Goal: Transaction & Acquisition: Book appointment/travel/reservation

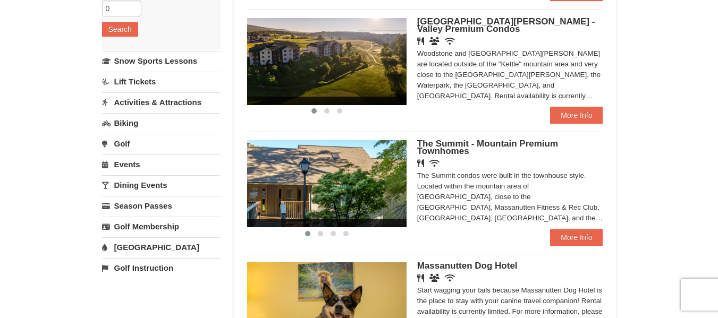
scroll to position [212, 0]
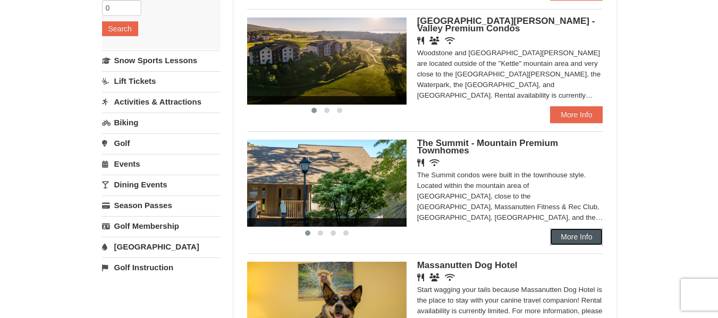
click at [563, 233] on link "More Info" at bounding box center [576, 236] width 53 height 17
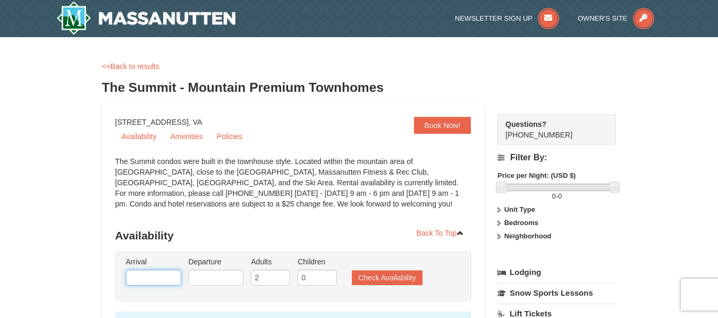
click at [155, 274] on input "text" at bounding box center [153, 278] width 55 height 16
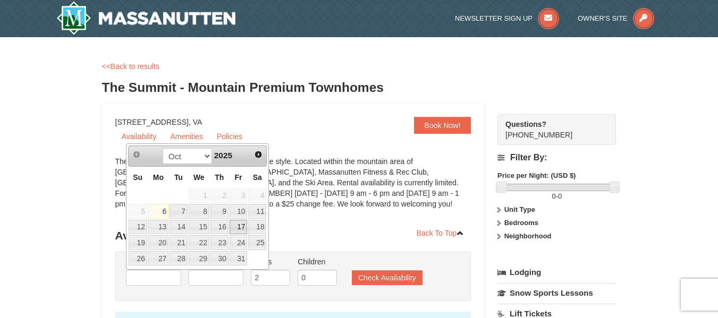
click at [237, 227] on link "17" at bounding box center [238, 227] width 18 height 15
type input "[DATE]"
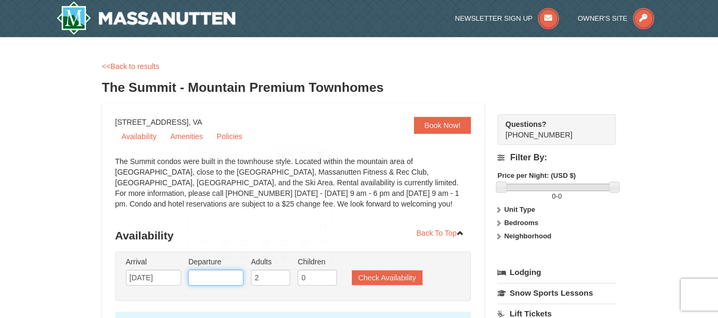
click at [211, 283] on input "text" at bounding box center [215, 278] width 55 height 16
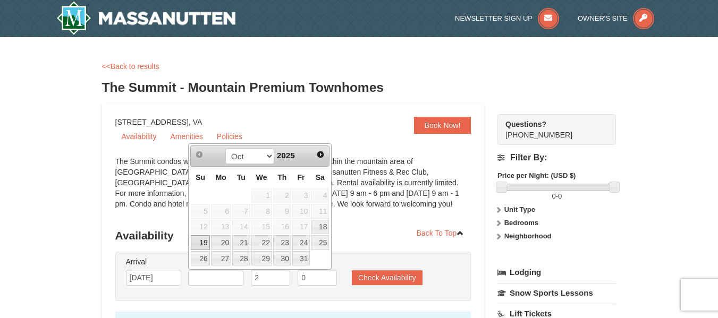
click at [200, 244] on link "19" at bounding box center [200, 242] width 19 height 15
type input "[DATE]"
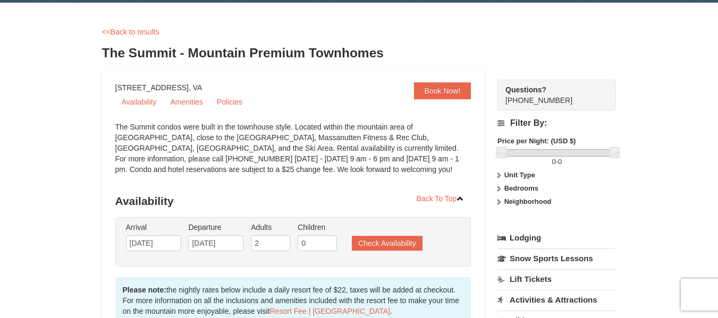
scroll to position [53, 0]
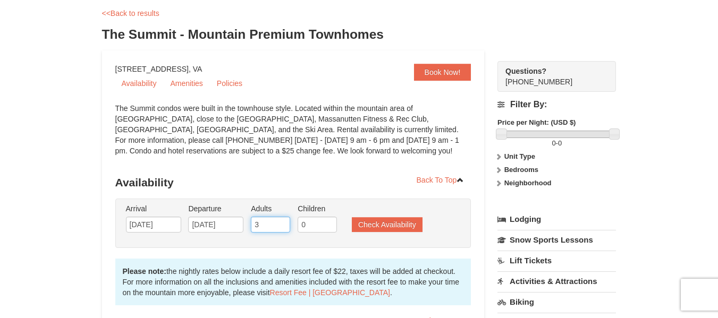
click at [281, 222] on input "3" at bounding box center [270, 225] width 39 height 16
click at [281, 222] on input "4" at bounding box center [270, 225] width 39 height 16
click at [281, 222] on input "5" at bounding box center [270, 225] width 39 height 16
type input "6"
click at [281, 222] on input "6" at bounding box center [270, 225] width 39 height 16
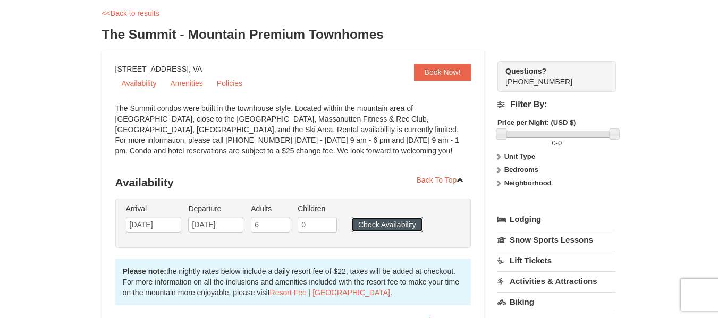
click at [378, 226] on button "Check Availability" at bounding box center [387, 224] width 71 height 15
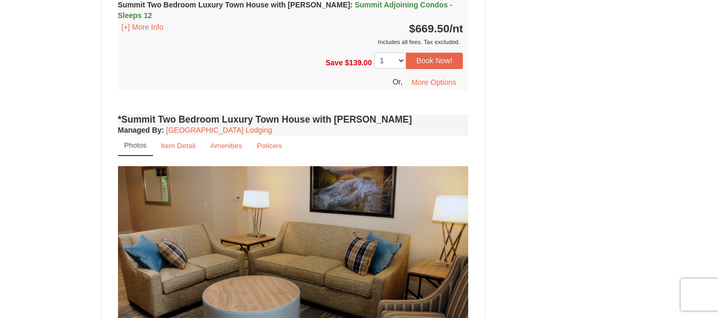
scroll to position [693, 0]
click at [219, 142] on small "Amenities" at bounding box center [226, 146] width 32 height 8
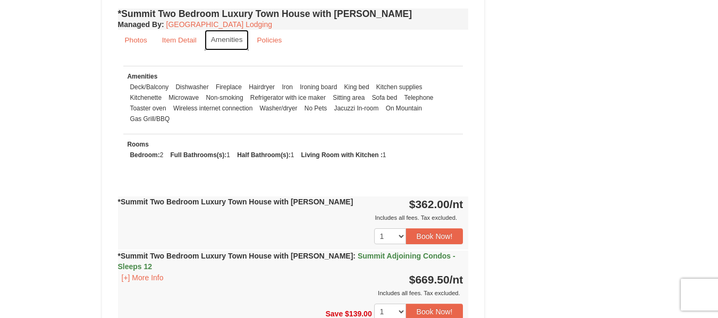
scroll to position [746, 0]
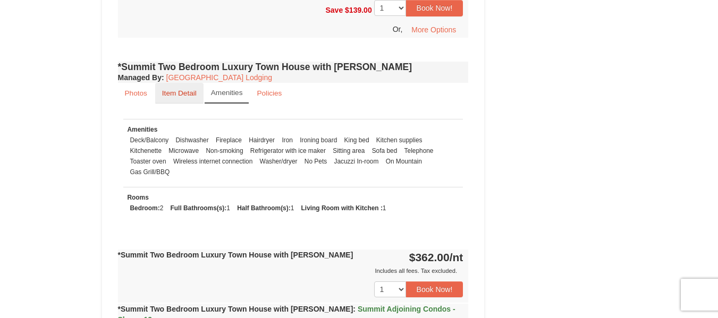
click at [164, 89] on small "Item Detail" at bounding box center [179, 93] width 35 height 8
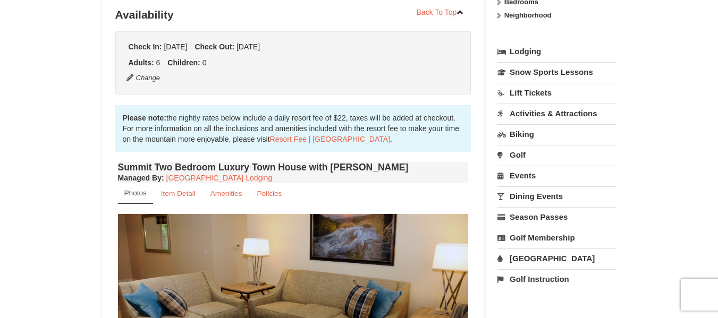
scroll to position [215, 0]
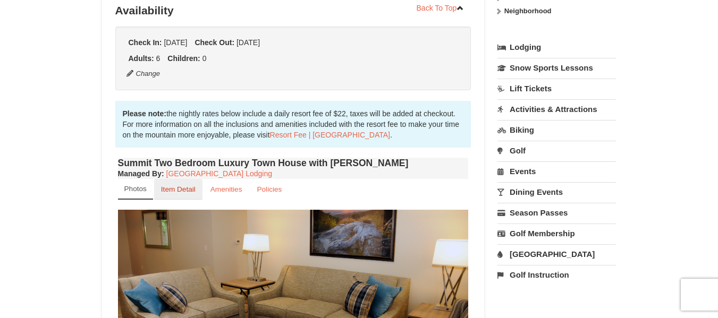
click at [191, 191] on small "Item Detail" at bounding box center [178, 189] width 35 height 8
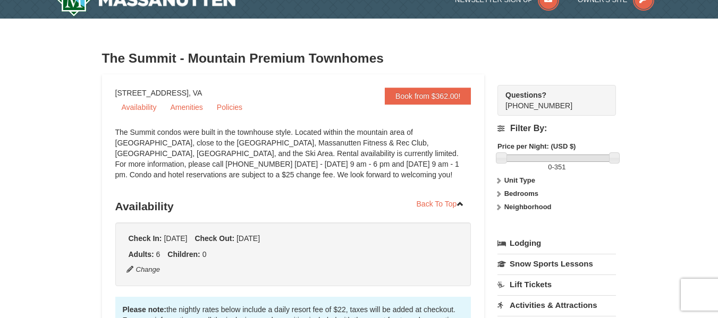
scroll to position [0, 0]
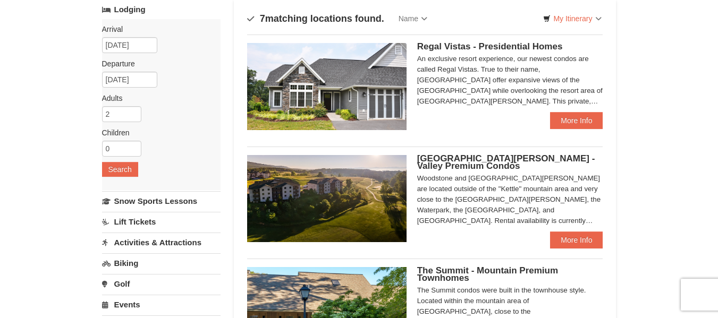
scroll to position [53, 0]
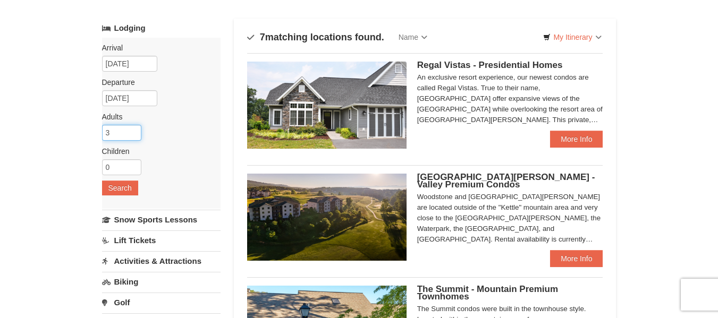
click at [133, 130] on input "3" at bounding box center [121, 133] width 39 height 16
click at [133, 130] on input "4" at bounding box center [121, 133] width 39 height 16
click at [133, 130] on input "5" at bounding box center [121, 133] width 39 height 16
click at [133, 130] on input "6" at bounding box center [121, 133] width 39 height 16
click at [133, 130] on input "7" at bounding box center [121, 133] width 39 height 16
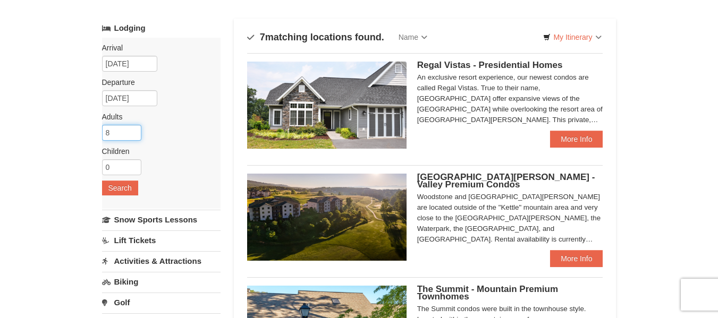
type input "8"
click at [133, 130] on input "8" at bounding box center [121, 133] width 39 height 16
click at [133, 64] on input "10/06/2025" at bounding box center [129, 64] width 55 height 16
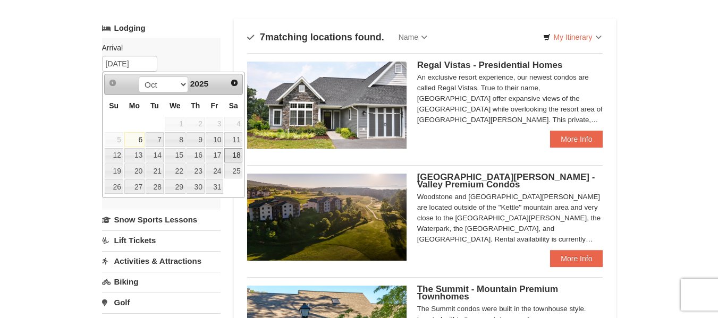
click at [236, 157] on link "18" at bounding box center [233, 155] width 18 height 15
type input "10/18/2025"
type input "[DATE]"
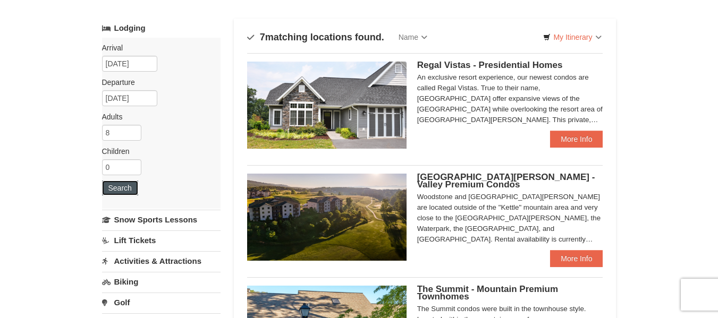
click at [121, 186] on button "Search" at bounding box center [120, 188] width 36 height 15
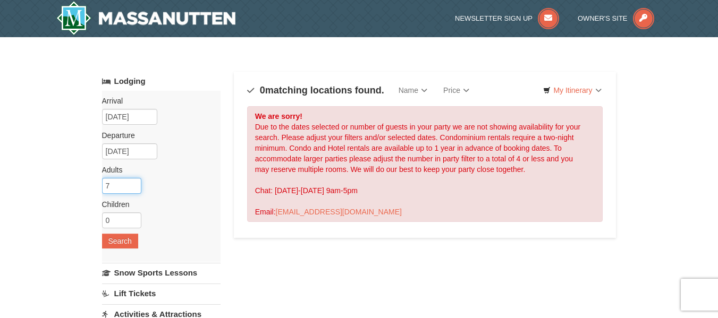
click at [133, 189] on input "7" at bounding box center [121, 186] width 39 height 16
type input "6"
click at [133, 189] on input "6" at bounding box center [121, 186] width 39 height 16
click at [119, 244] on button "Search" at bounding box center [120, 241] width 36 height 15
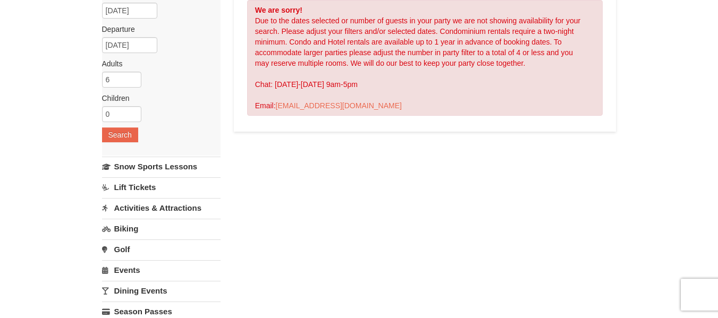
scroll to position [53, 0]
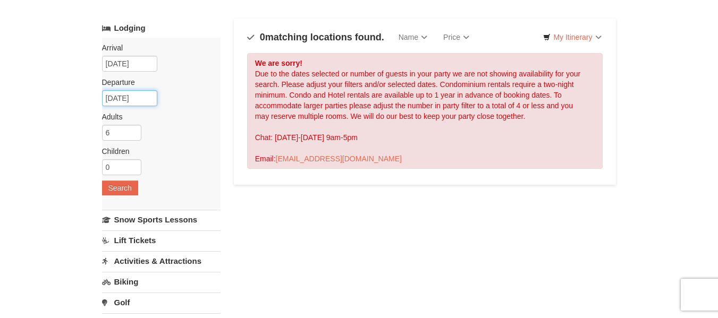
click at [123, 100] on input "[DATE]" at bounding box center [129, 98] width 55 height 16
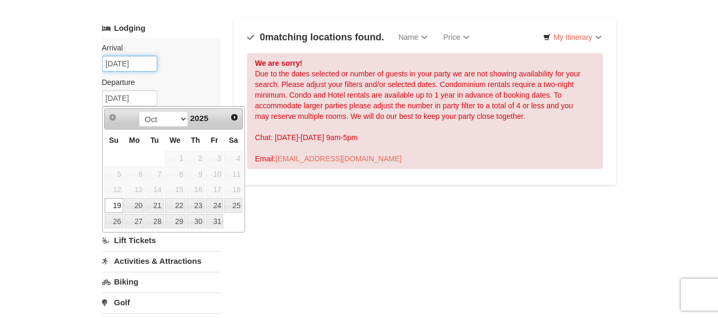
click at [131, 64] on input "[DATE]" at bounding box center [129, 64] width 55 height 16
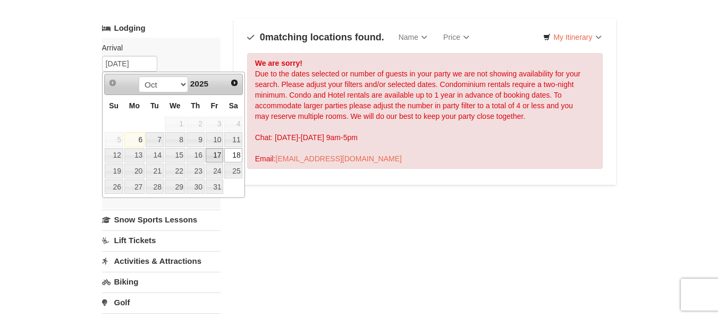
click at [212, 154] on link "17" at bounding box center [215, 155] width 18 height 15
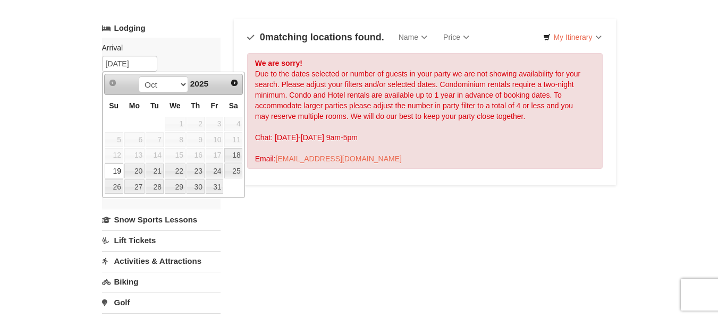
type input "[DATE]"
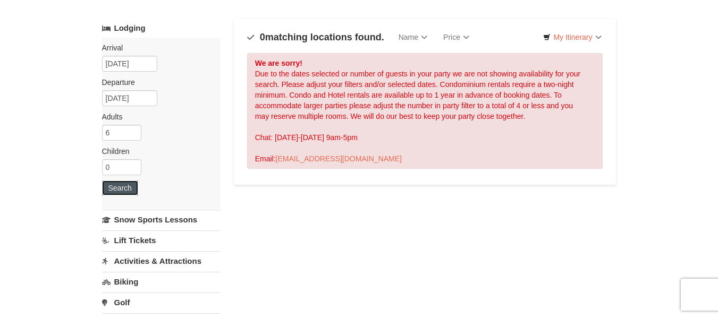
click at [126, 186] on button "Search" at bounding box center [120, 188] width 36 height 15
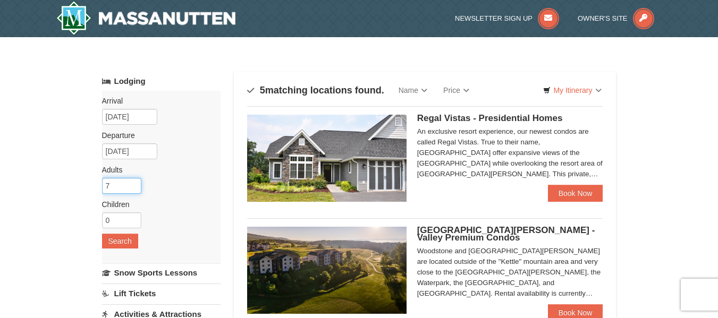
click at [137, 184] on input "7" at bounding box center [121, 186] width 39 height 16
type input "8"
click at [137, 184] on input "8" at bounding box center [121, 186] width 39 height 16
click at [121, 240] on button "Search" at bounding box center [120, 241] width 36 height 15
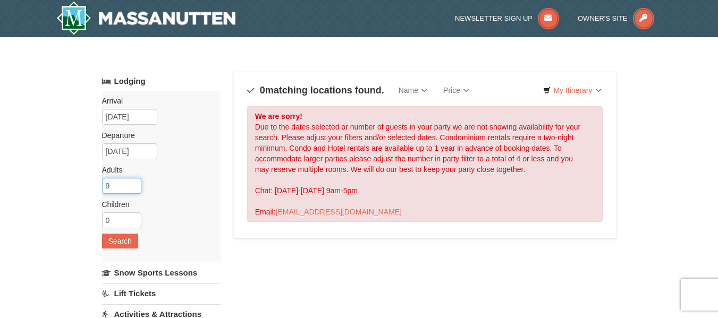
click at [135, 184] on input "9" at bounding box center [121, 186] width 39 height 16
click at [135, 184] on input "10" at bounding box center [121, 186] width 39 height 16
click at [135, 184] on input "11" at bounding box center [121, 186] width 39 height 16
type input "12"
click at [135, 184] on input "12" at bounding box center [121, 186] width 39 height 16
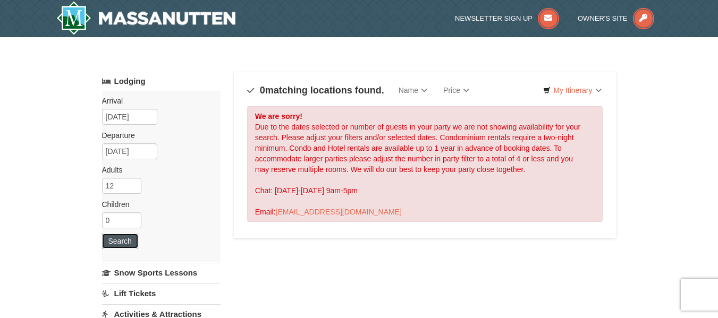
click at [119, 242] on button "Search" at bounding box center [120, 241] width 36 height 15
click at [134, 189] on input "11" at bounding box center [121, 186] width 39 height 16
click at [134, 189] on input "10" at bounding box center [121, 186] width 39 height 16
click at [134, 189] on input "9" at bounding box center [121, 186] width 39 height 16
click at [134, 189] on input "8" at bounding box center [121, 186] width 39 height 16
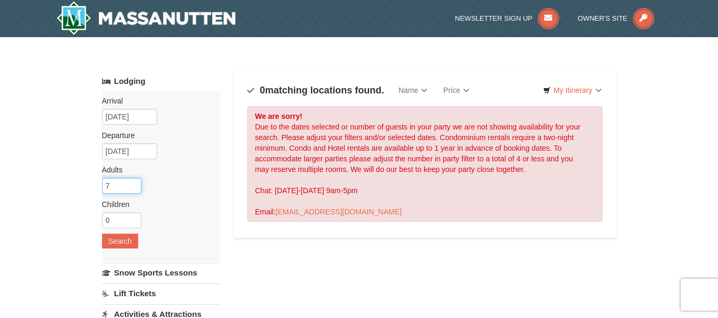
click at [134, 189] on input "7" at bounding box center [121, 186] width 39 height 16
click at [134, 191] on input "7" at bounding box center [121, 186] width 39 height 16
type input "6"
click at [131, 188] on input "6" at bounding box center [121, 186] width 39 height 16
click at [115, 244] on button "Search" at bounding box center [120, 241] width 36 height 15
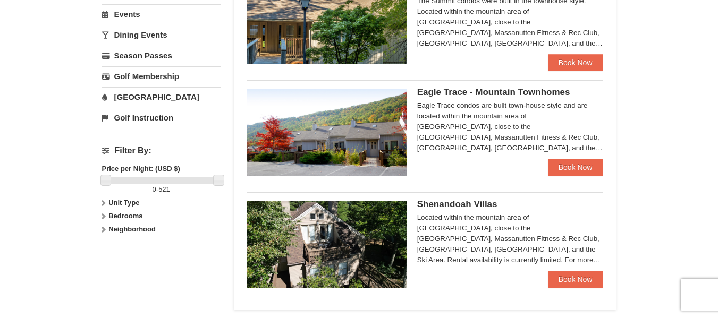
scroll to position [372, 0]
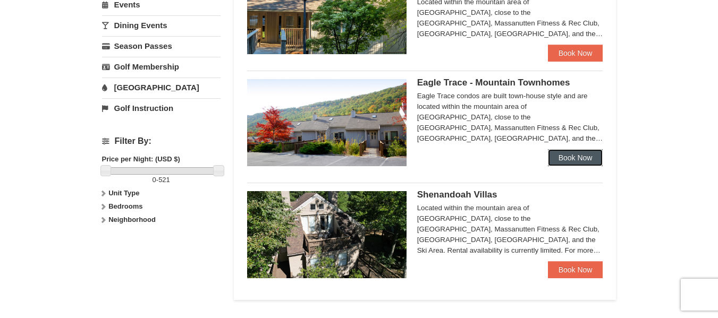
click at [569, 154] on link "Book Now" at bounding box center [575, 157] width 55 height 17
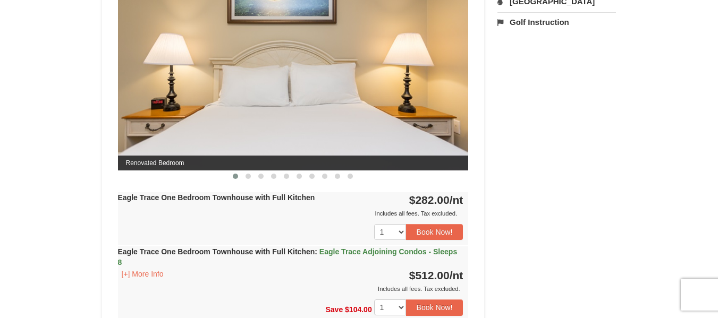
scroll to position [531, 0]
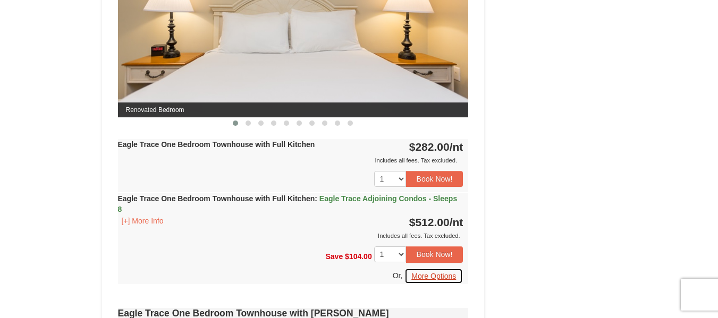
click at [421, 276] on button "More Options" at bounding box center [433, 276] width 58 height 16
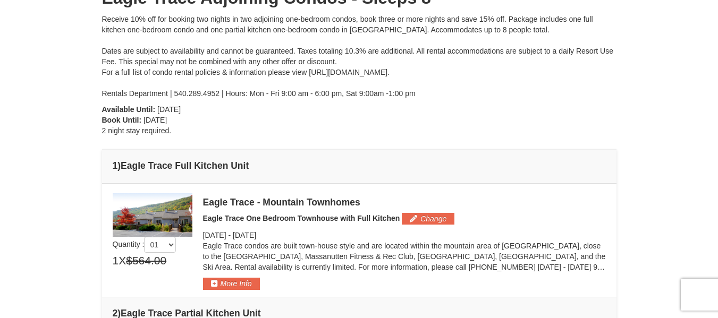
scroll to position [159, 0]
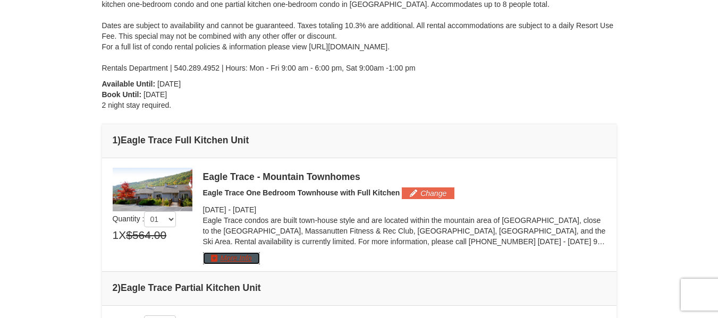
click at [234, 259] on button "More Info" at bounding box center [231, 258] width 57 height 12
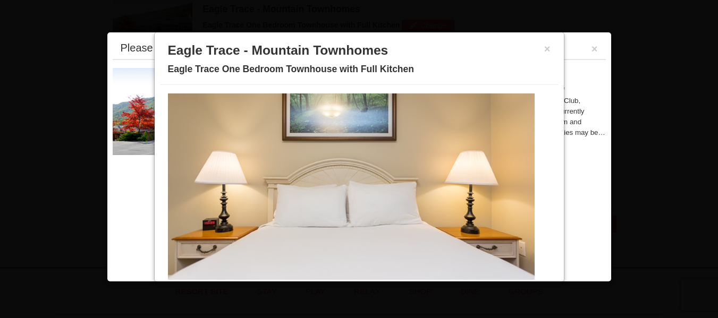
scroll to position [0, 0]
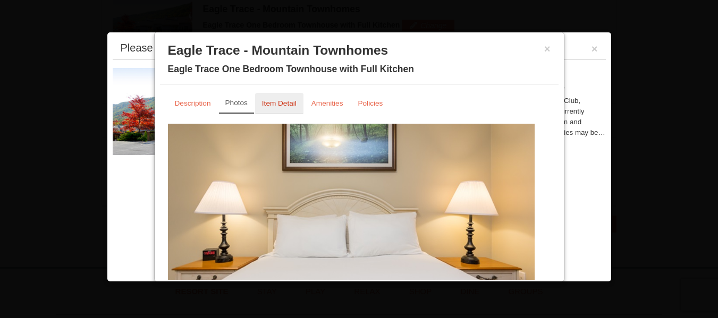
click at [269, 104] on small "Item Detail" at bounding box center [279, 103] width 35 height 8
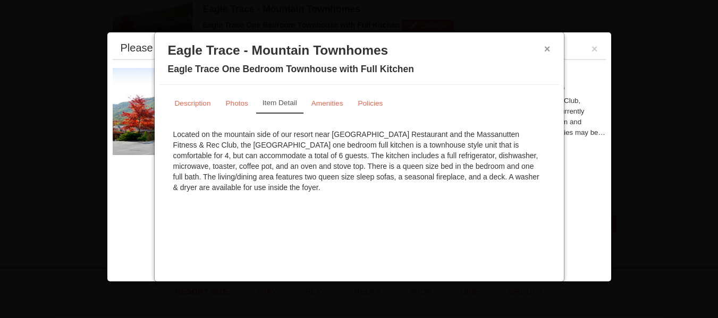
click at [544, 48] on button "×" at bounding box center [547, 49] width 6 height 11
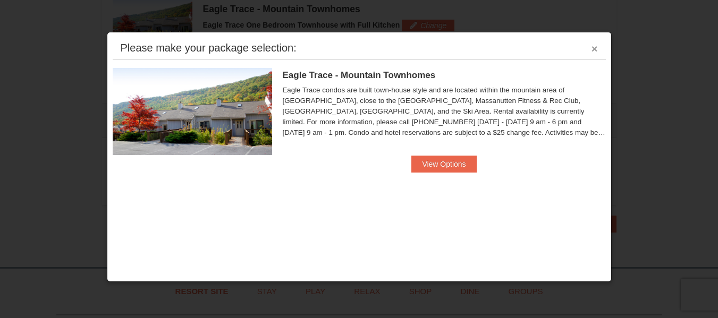
click at [592, 46] on button "×" at bounding box center [594, 49] width 6 height 11
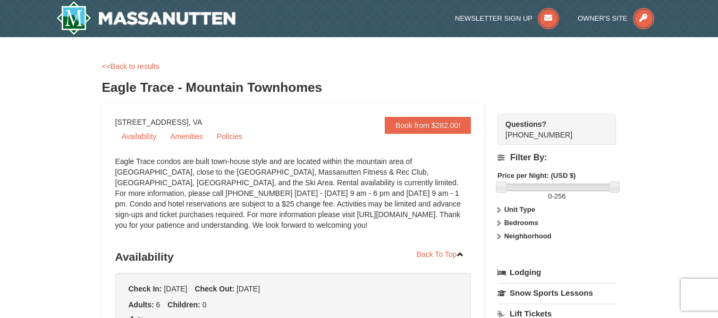
click at [134, 71] on div "<<Back to results" at bounding box center [359, 66] width 514 height 11
click at [134, 62] on link "<<Back to results" at bounding box center [130, 66] width 57 height 8
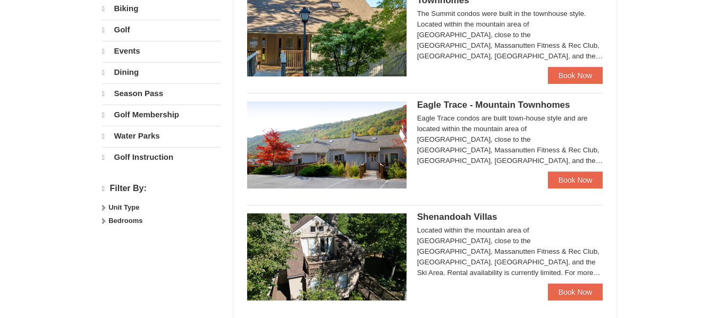
select select "10"
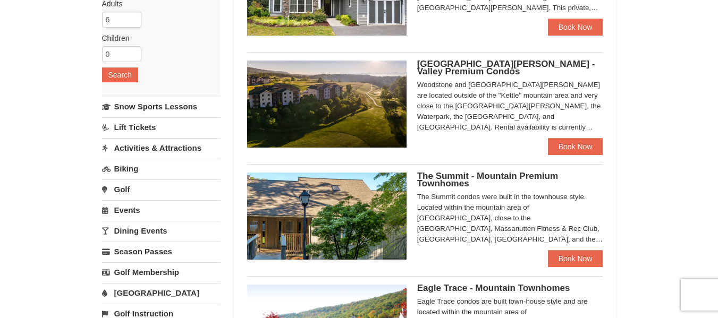
scroll to position [30, 0]
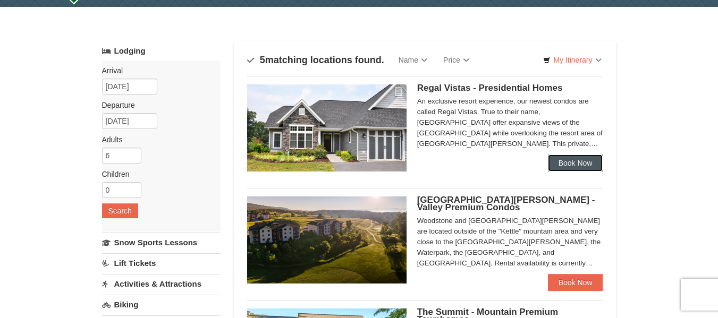
click at [557, 160] on link "Book Now" at bounding box center [575, 163] width 55 height 17
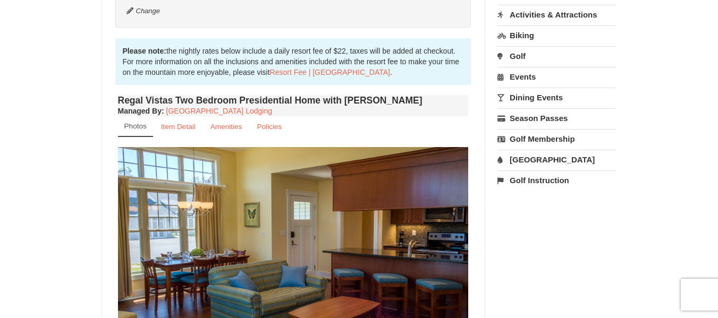
scroll to position [319, 0]
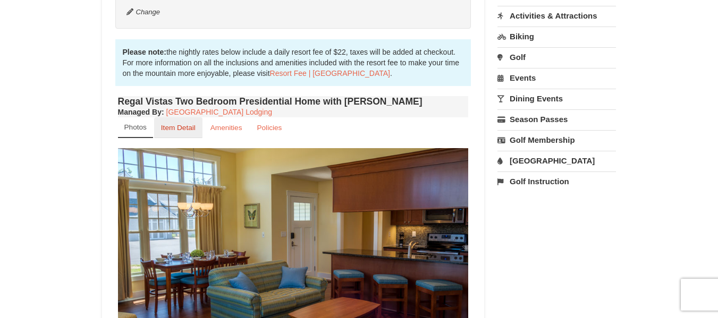
click at [180, 124] on small "Item Detail" at bounding box center [178, 128] width 35 height 8
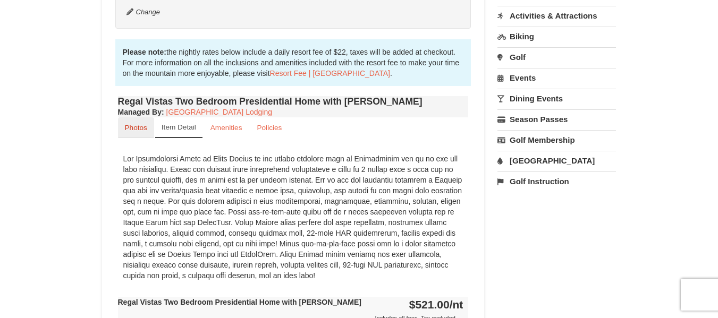
click at [143, 117] on link "Photos" at bounding box center [136, 127] width 36 height 21
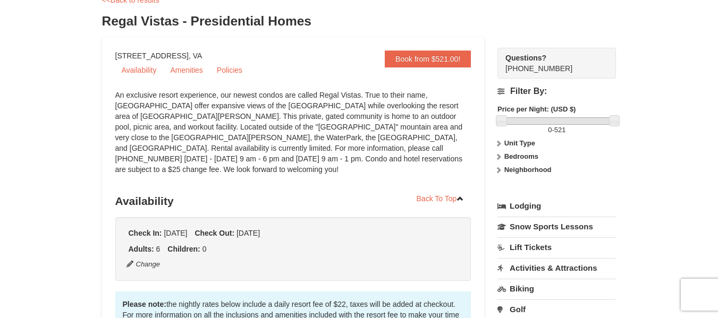
scroll to position [0, 0]
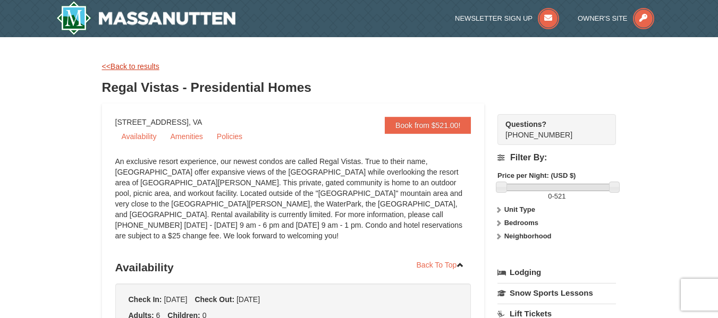
click at [142, 67] on link "<<Back to results" at bounding box center [130, 66] width 57 height 8
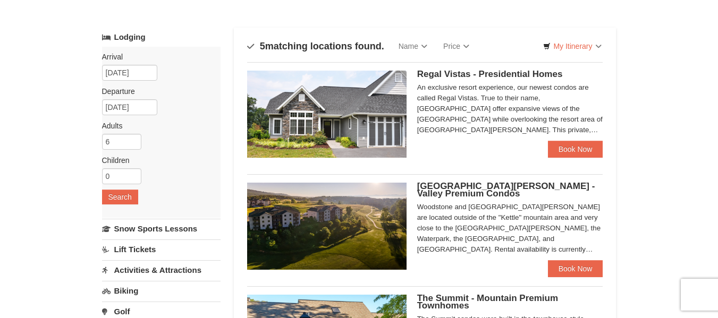
scroll to position [30, 0]
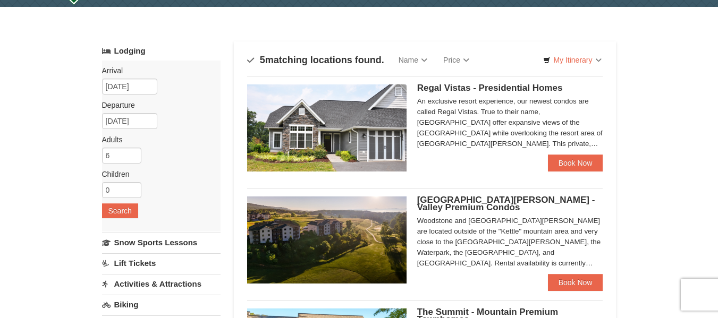
click at [435, 197] on span "[GEOGRAPHIC_DATA][PERSON_NAME] - Valley Premium Condos" at bounding box center [506, 204] width 178 height 18
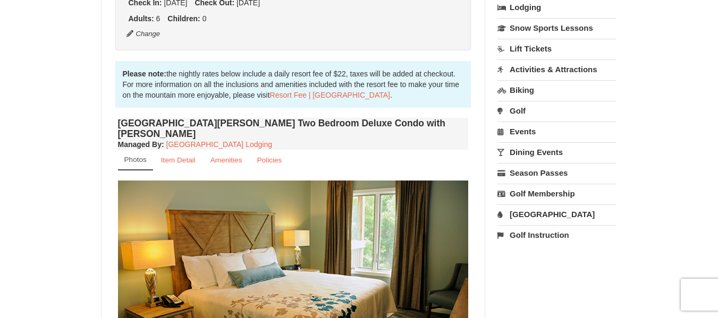
scroll to position [266, 0]
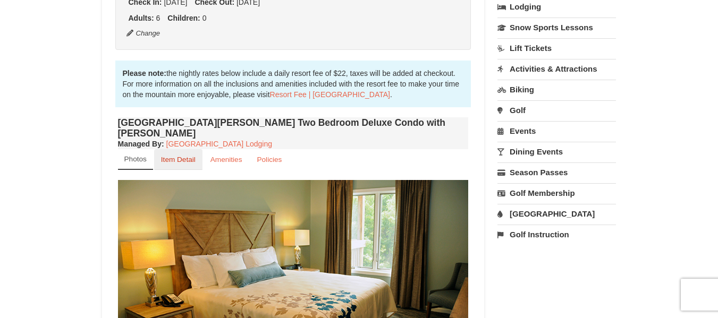
click at [178, 156] on small "Item Detail" at bounding box center [178, 160] width 35 height 8
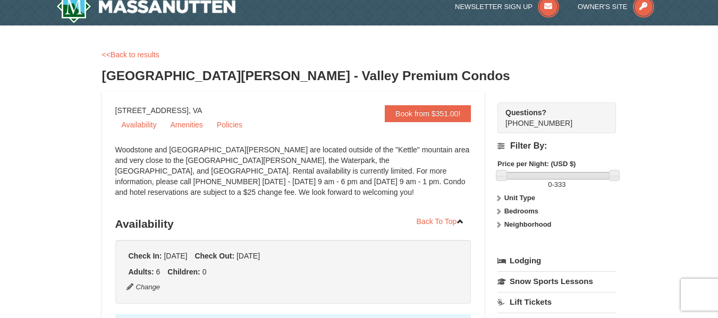
scroll to position [0, 0]
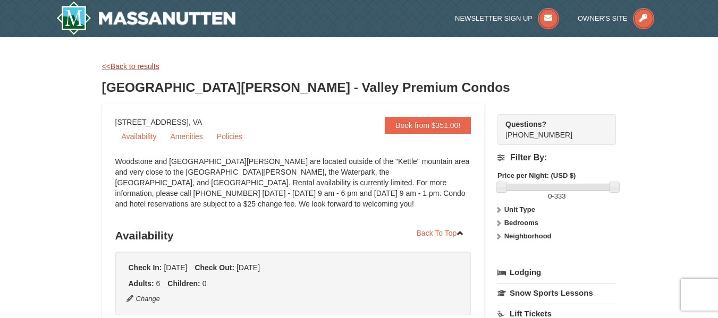
click at [134, 67] on link "<<Back to results" at bounding box center [130, 66] width 57 height 8
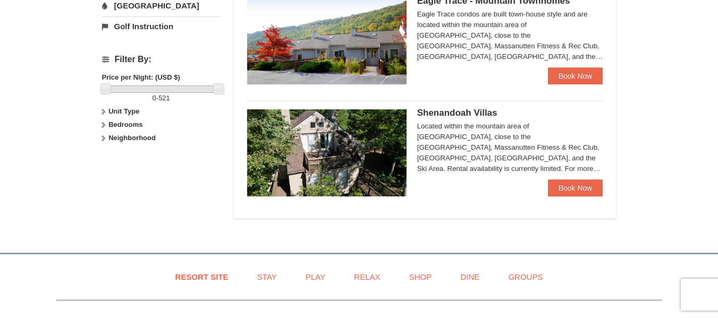
scroll to position [468, 0]
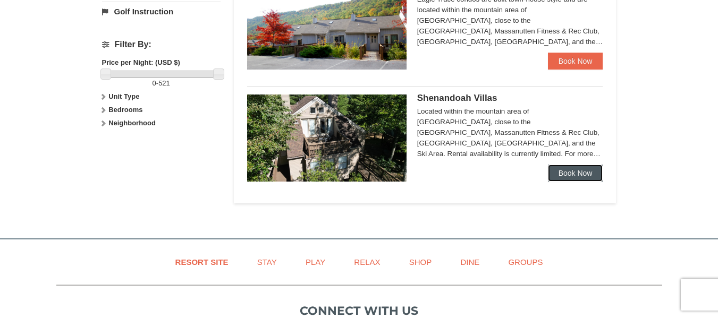
click at [573, 175] on link "Book Now" at bounding box center [575, 173] width 55 height 17
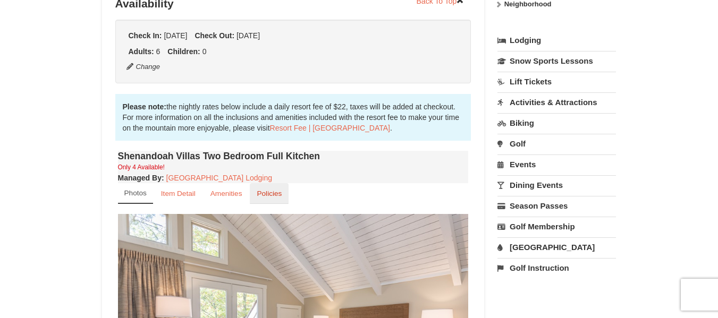
scroll to position [212, 0]
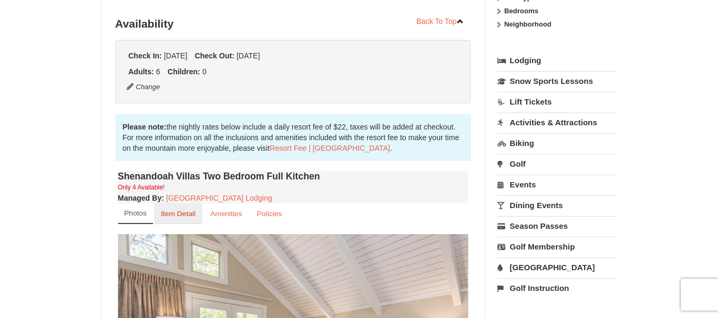
click at [174, 210] on small "Item Detail" at bounding box center [178, 214] width 35 height 8
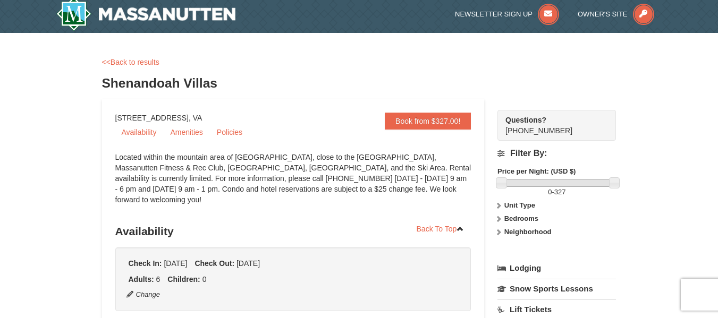
scroll to position [0, 0]
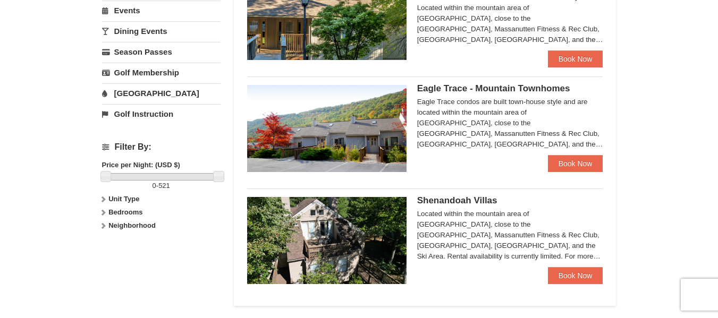
scroll to position [362, 0]
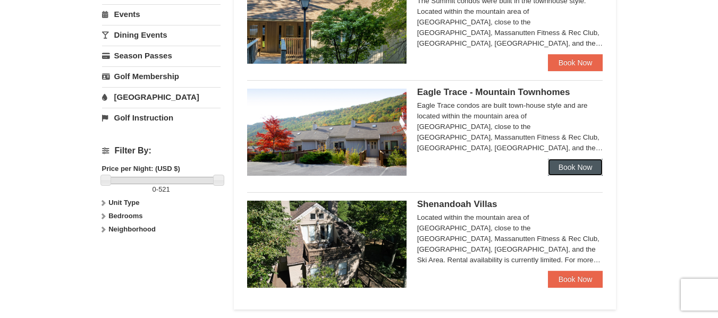
click at [561, 167] on link "Book Now" at bounding box center [575, 167] width 55 height 17
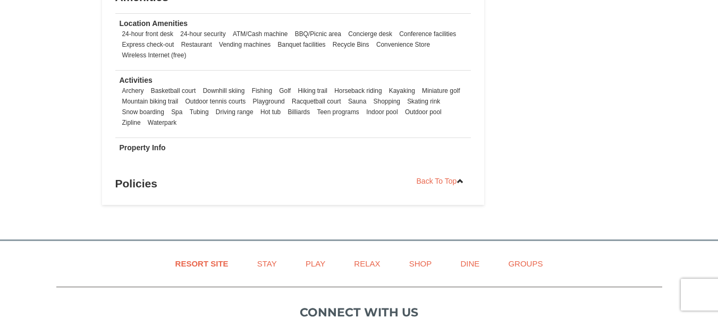
scroll to position [1169, 0]
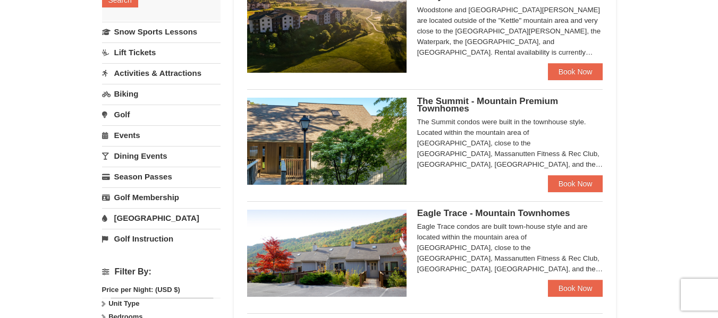
scroll to position [203, 0]
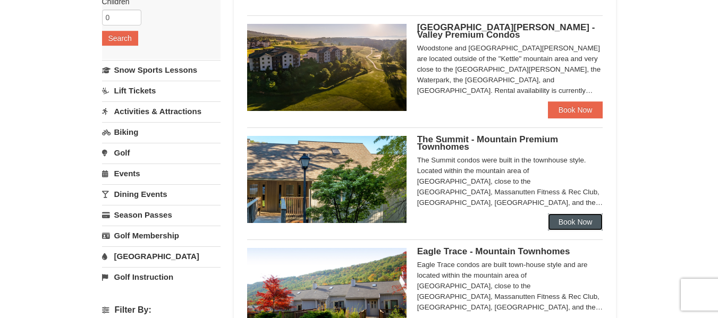
click at [591, 218] on link "Book Now" at bounding box center [575, 222] width 55 height 17
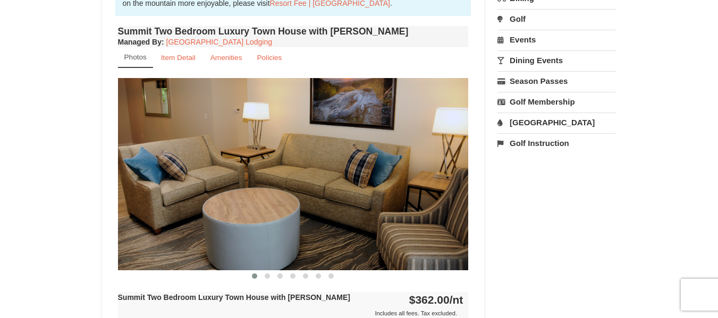
scroll to position [319, 0]
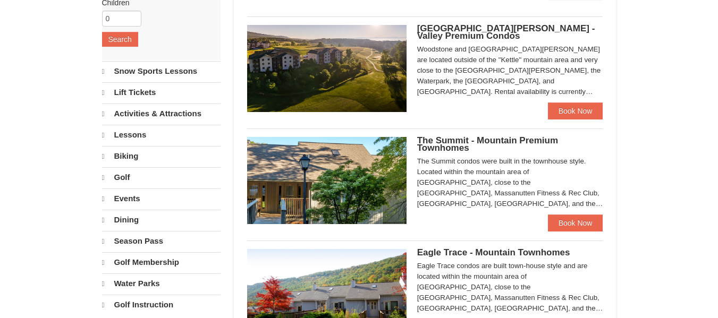
select select "10"
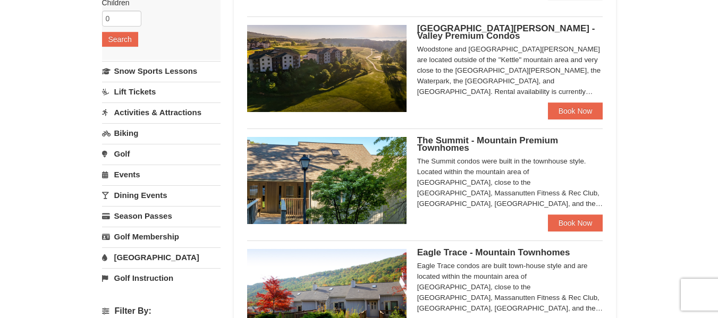
scroll to position [255, 0]
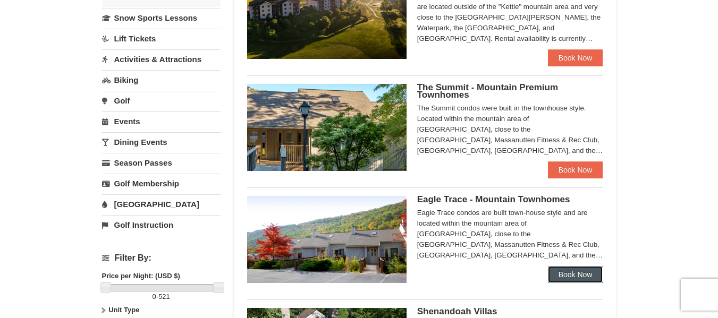
click at [583, 270] on link "Book Now" at bounding box center [575, 274] width 55 height 17
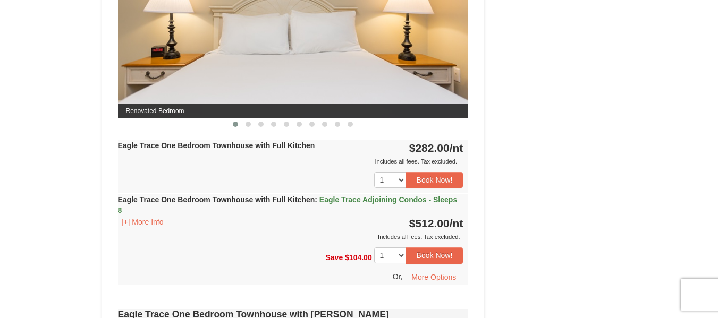
scroll to position [531, 0]
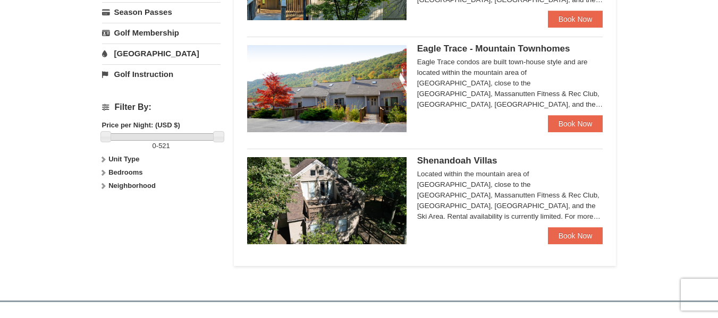
scroll to position [414, 0]
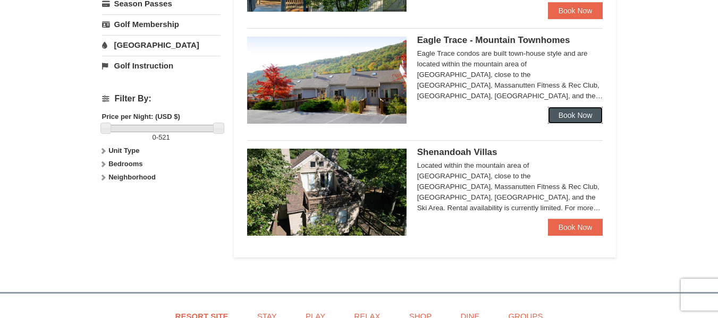
click at [560, 117] on link "Book Now" at bounding box center [575, 115] width 55 height 17
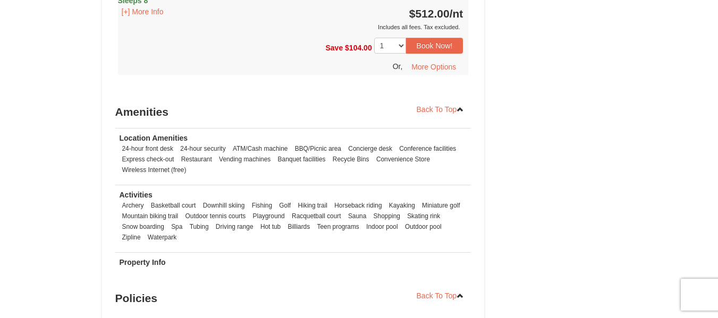
scroll to position [1213, 0]
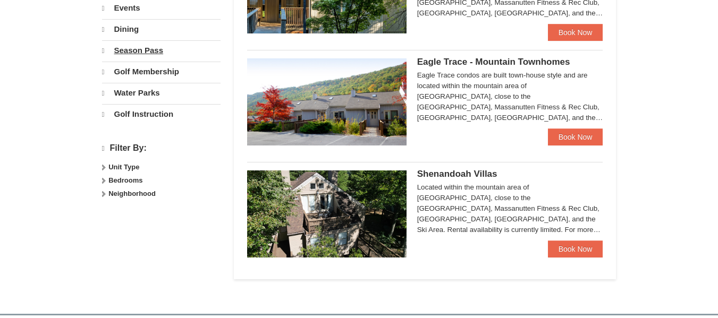
select select "10"
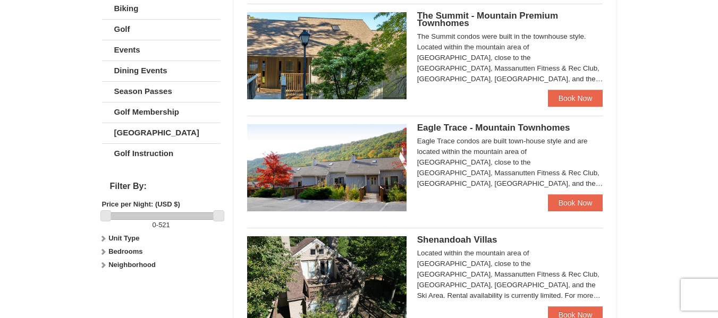
scroll to position [308, 0]
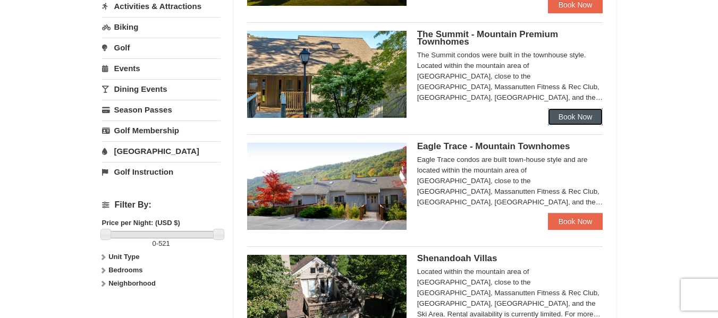
click at [573, 121] on link "Book Now" at bounding box center [575, 116] width 55 height 17
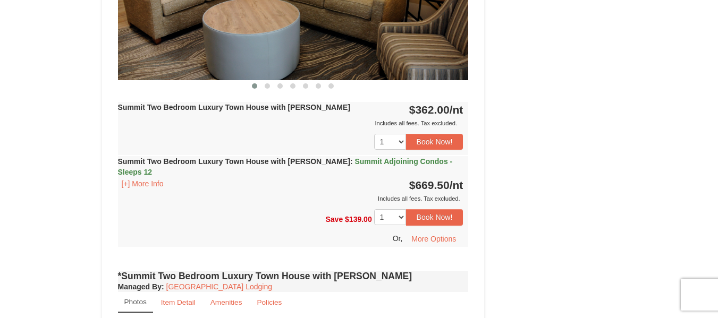
scroll to position [478, 0]
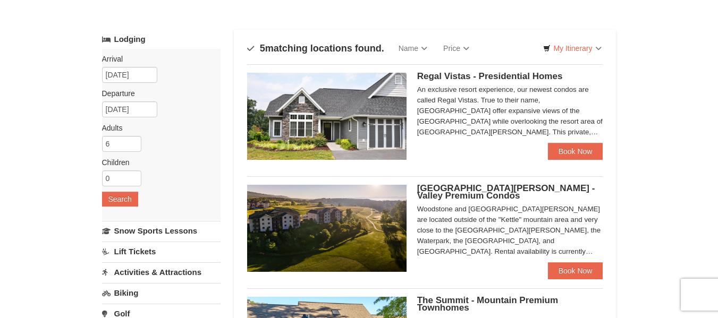
scroll to position [95, 0]
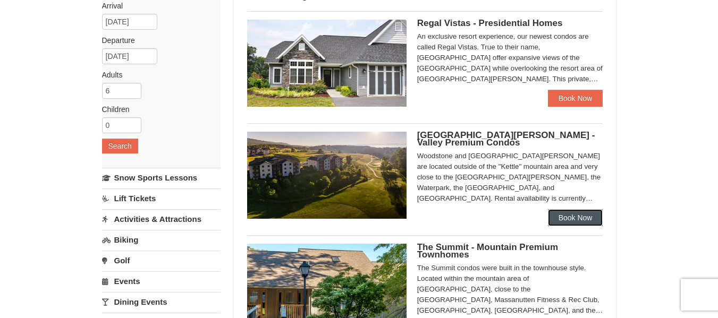
click at [575, 218] on link "Book Now" at bounding box center [575, 217] width 55 height 17
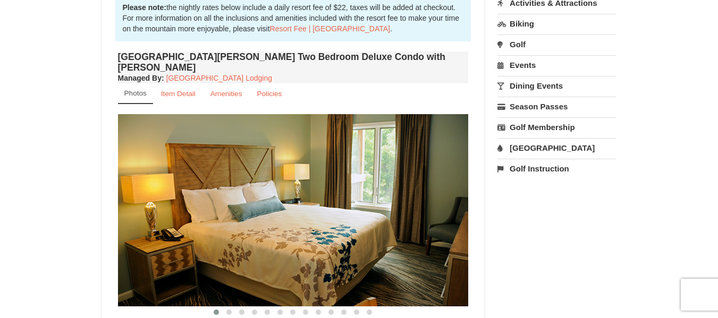
scroll to position [310, 0]
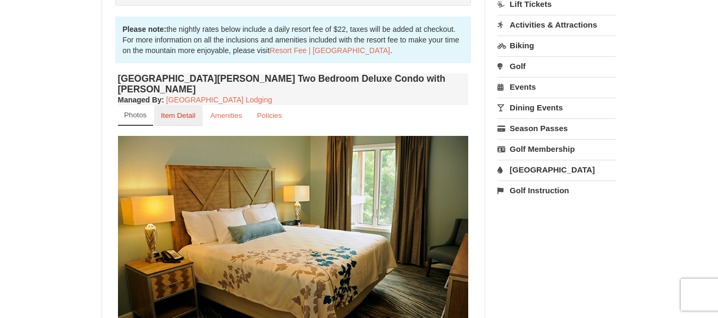
click at [169, 112] on small "Item Detail" at bounding box center [178, 116] width 35 height 8
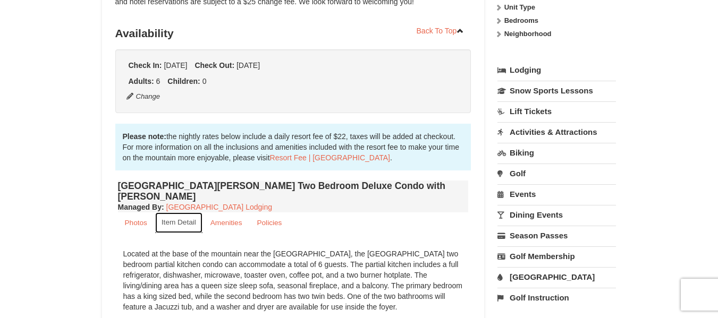
scroll to position [212, 0]
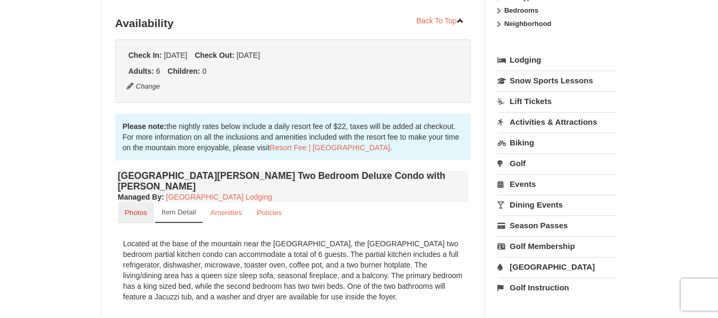
click at [145, 202] on link "Photos" at bounding box center [136, 212] width 36 height 21
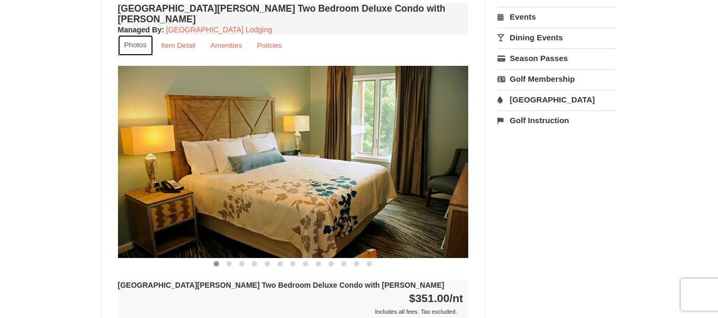
scroll to position [425, 0]
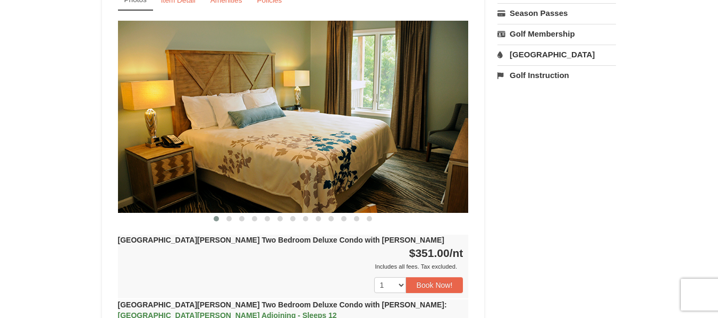
click at [444, 109] on img at bounding box center [293, 117] width 351 height 192
click at [229, 214] on button at bounding box center [229, 219] width 13 height 11
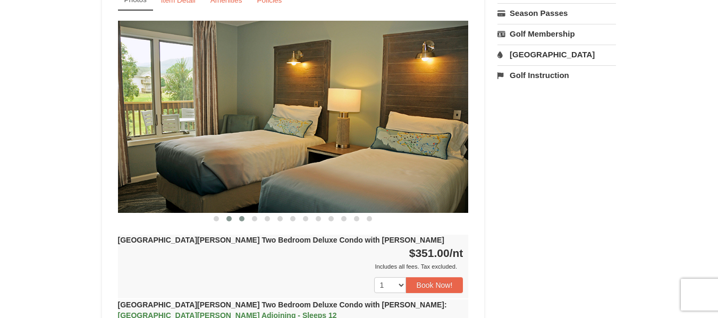
click at [244, 216] on span at bounding box center [241, 218] width 5 height 5
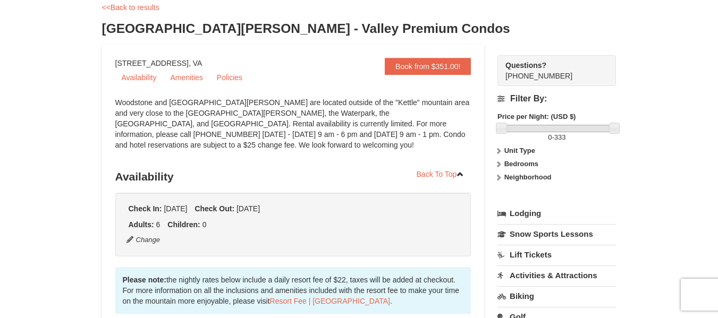
scroll to position [106, 0]
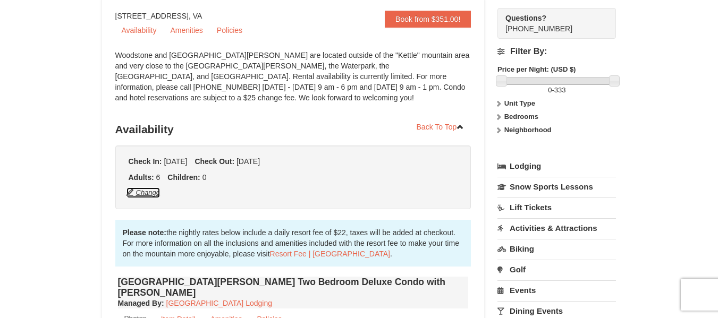
click at [143, 189] on button "Change" at bounding box center [143, 193] width 35 height 12
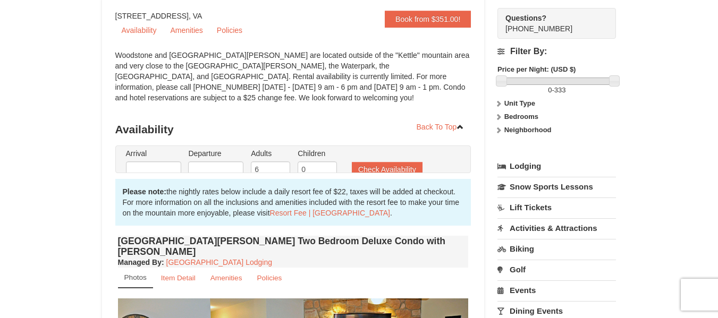
type input "[DATE]"
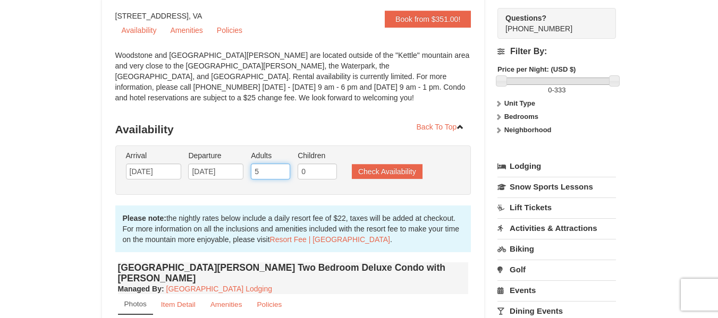
click at [282, 175] on input "5" at bounding box center [270, 172] width 39 height 16
click at [284, 164] on input "5" at bounding box center [270, 172] width 39 height 16
click at [280, 170] on input "6" at bounding box center [270, 172] width 39 height 16
click at [280, 170] on input "7" at bounding box center [270, 172] width 39 height 16
type input "8"
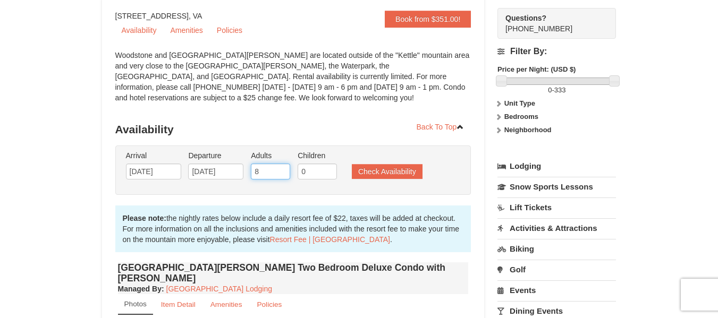
click at [280, 168] on input "8" at bounding box center [270, 172] width 39 height 16
click at [378, 173] on button "Check Availability" at bounding box center [387, 171] width 71 height 15
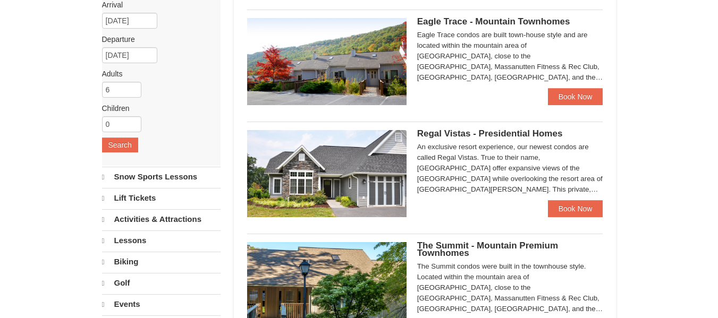
select select "10"
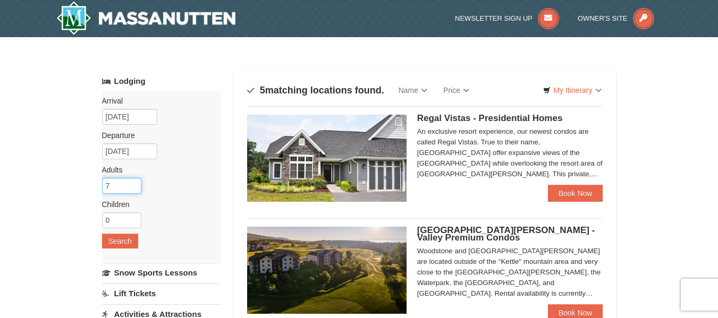
click at [134, 183] on input "7" at bounding box center [121, 186] width 39 height 16
type input "8"
click at [134, 183] on input "8" at bounding box center [121, 186] width 39 height 16
click at [122, 241] on button "Search" at bounding box center [120, 241] width 36 height 15
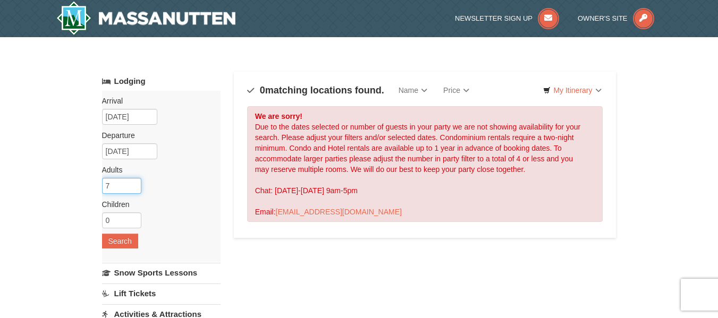
click at [133, 189] on input "7" at bounding box center [121, 186] width 39 height 16
type input "6"
click at [133, 189] on input "6" at bounding box center [121, 186] width 39 height 16
click at [125, 237] on button "Search" at bounding box center [120, 241] width 36 height 15
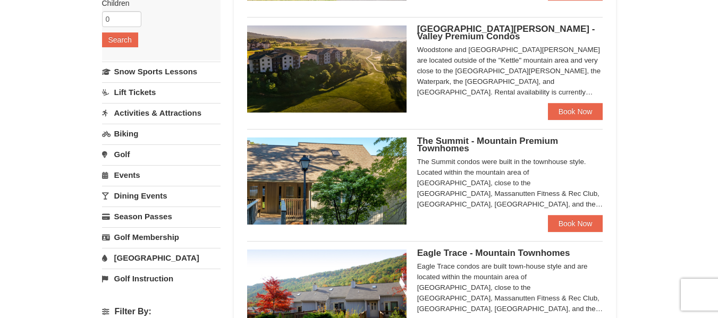
scroll to position [212, 0]
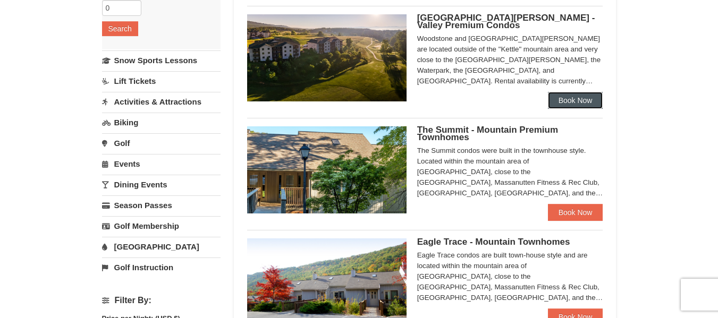
click at [574, 96] on link "Book Now" at bounding box center [575, 100] width 55 height 17
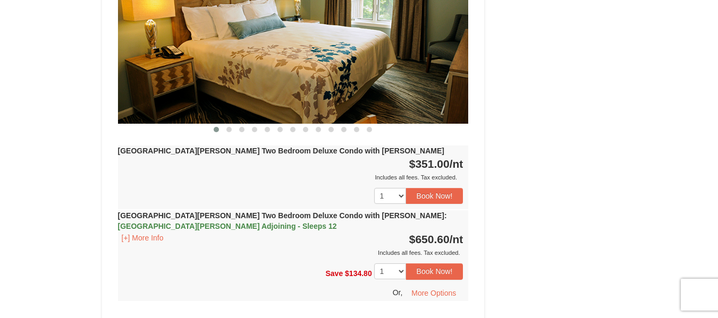
scroll to position [522, 0]
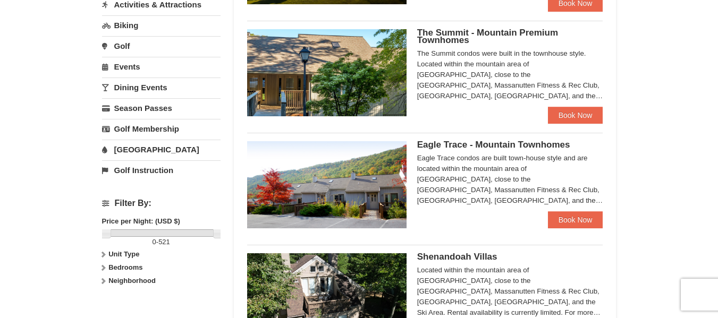
scroll to position [319, 0]
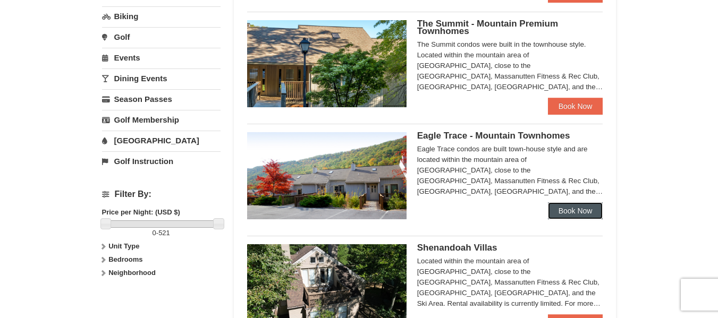
click at [553, 203] on link "Book Now" at bounding box center [575, 210] width 55 height 17
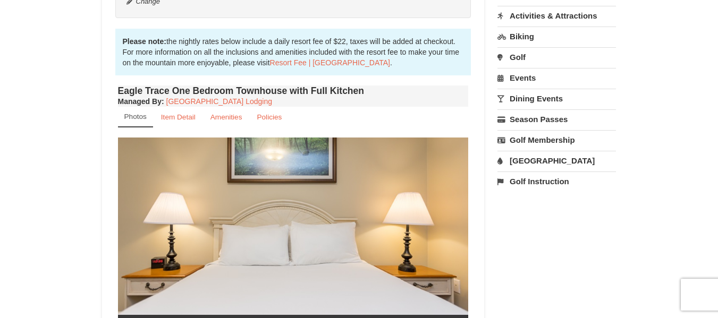
scroll to position [319, 0]
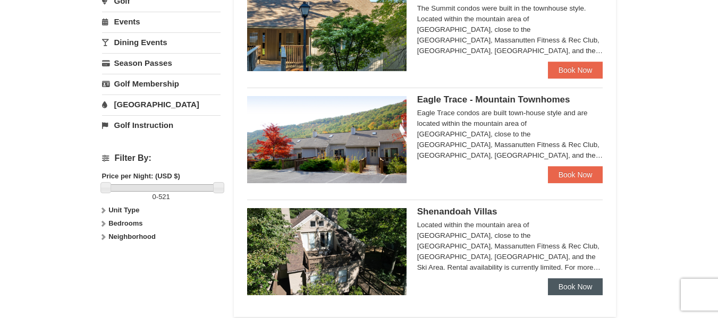
scroll to position [373, 0]
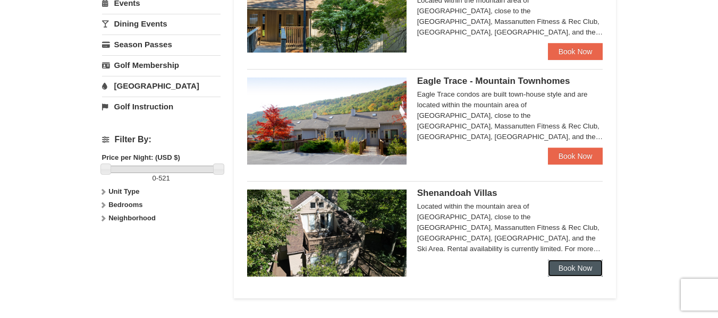
click at [581, 269] on link "Book Now" at bounding box center [575, 268] width 55 height 17
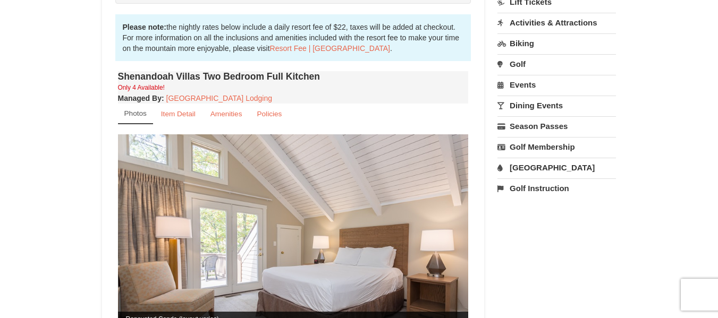
scroll to position [310, 0]
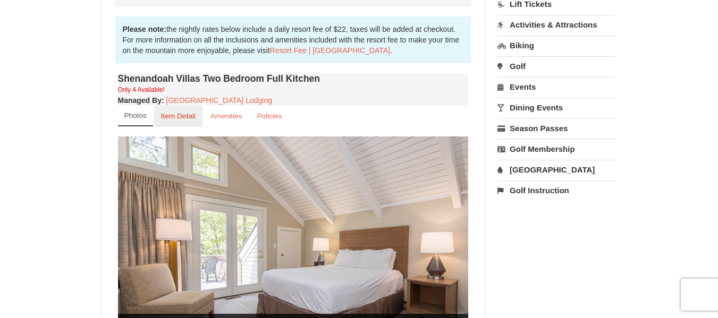
click at [185, 112] on small "Item Detail" at bounding box center [178, 116] width 35 height 8
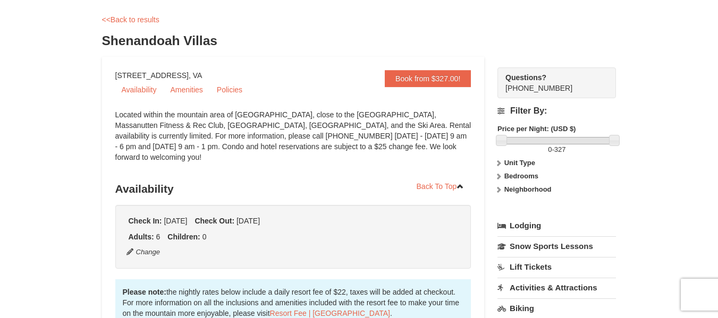
scroll to position [44, 0]
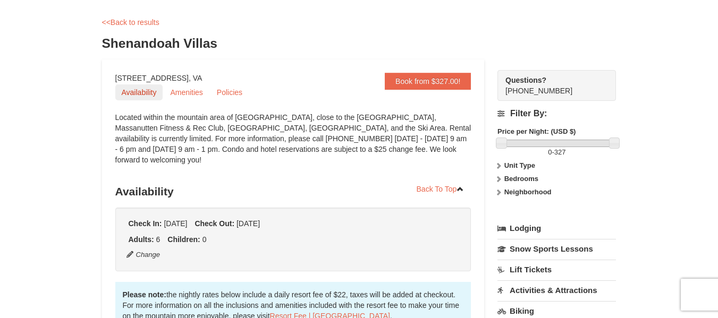
click at [149, 93] on link "Availability" at bounding box center [139, 92] width 48 height 16
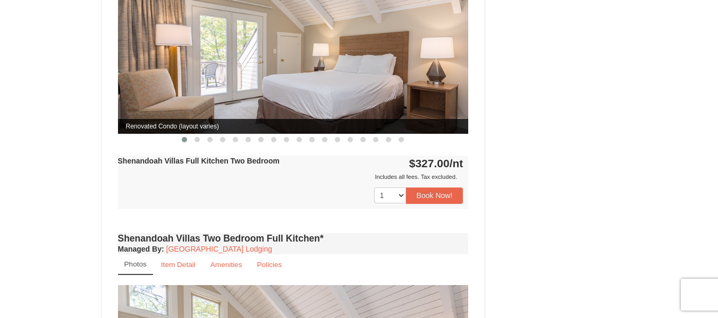
scroll to position [693, 0]
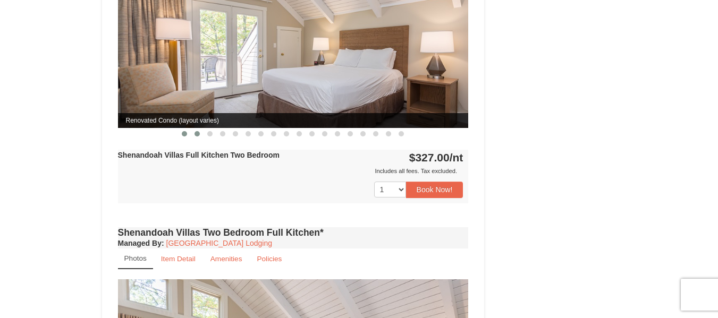
click at [199, 131] on span at bounding box center [196, 133] width 5 height 5
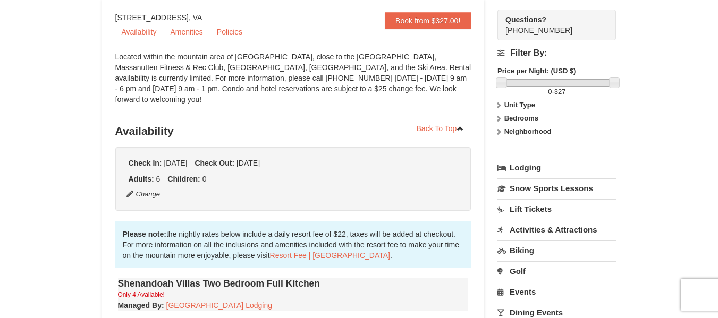
scroll to position [0, 0]
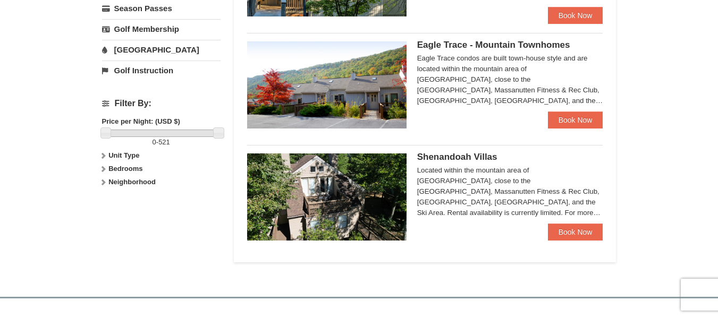
scroll to position [457, 0]
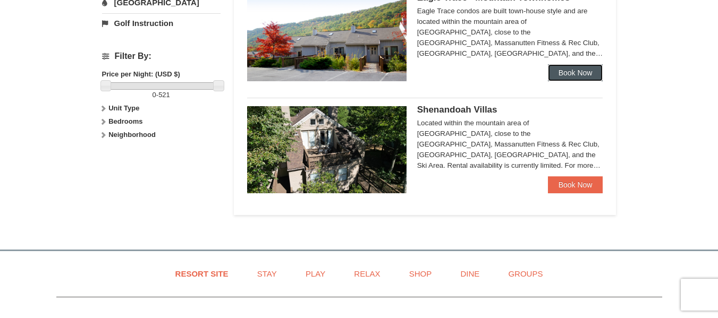
click at [559, 73] on link "Book Now" at bounding box center [575, 72] width 55 height 17
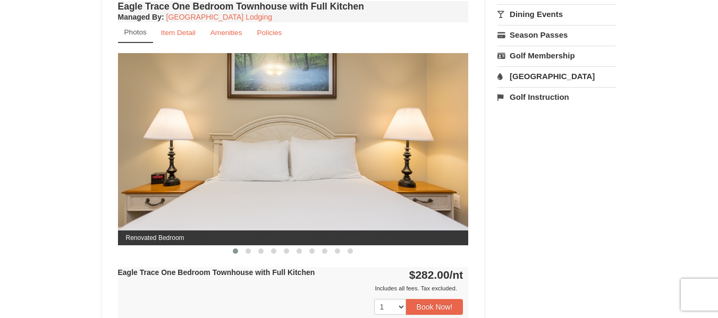
scroll to position [425, 0]
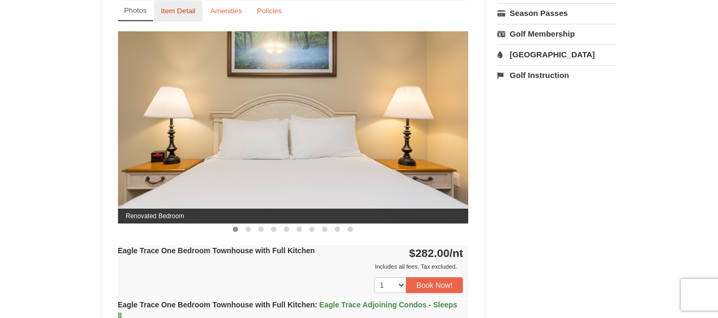
click at [176, 10] on small "Item Detail" at bounding box center [178, 11] width 35 height 8
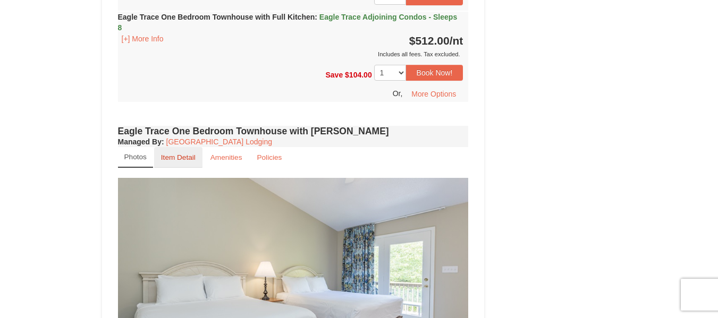
scroll to position [797, 0]
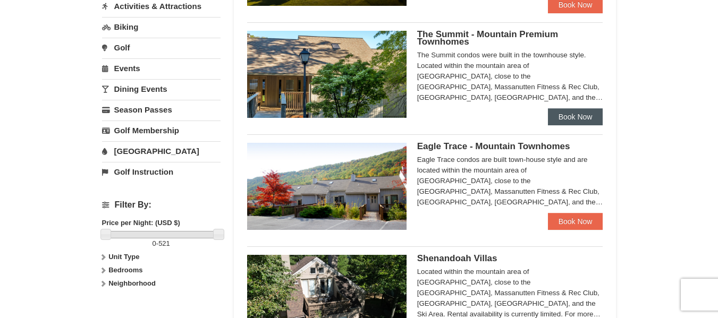
scroll to position [326, 0]
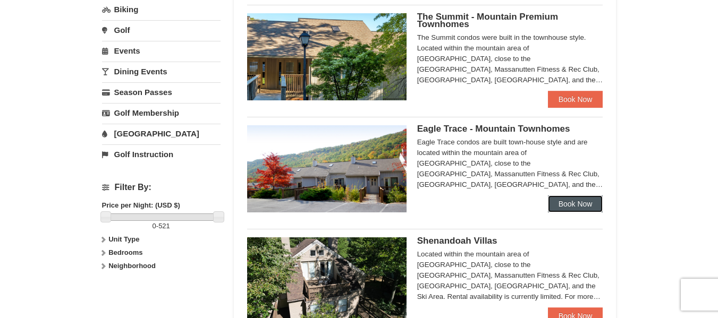
click at [565, 205] on link "Book Now" at bounding box center [575, 203] width 55 height 17
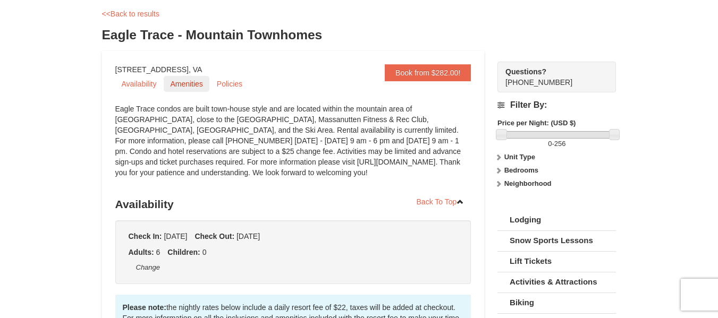
scroll to position [53, 0]
click at [189, 83] on link "Amenities" at bounding box center [186, 84] width 45 height 16
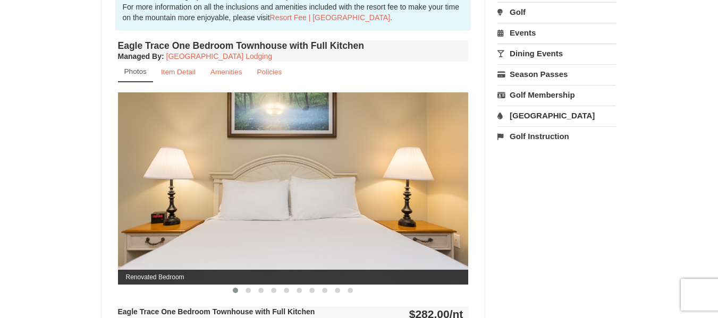
scroll to position [363, 0]
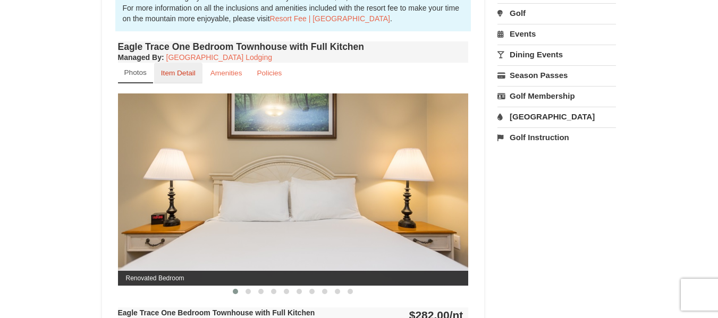
click at [184, 74] on small "Item Detail" at bounding box center [178, 73] width 35 height 8
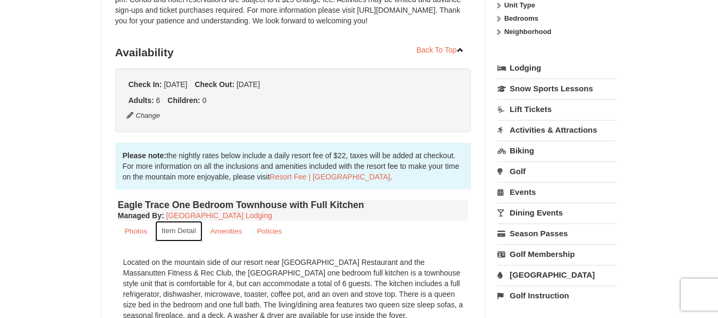
scroll to position [203, 0]
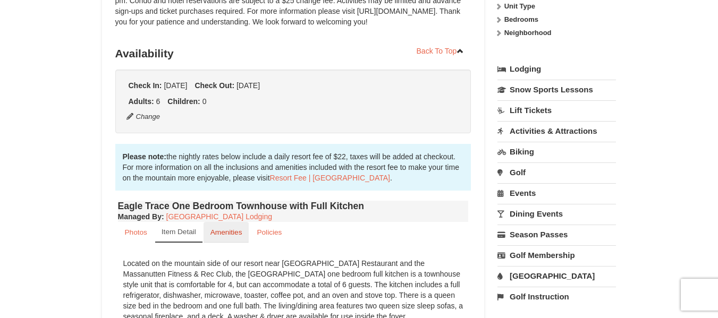
click at [225, 233] on small "Amenities" at bounding box center [226, 232] width 32 height 8
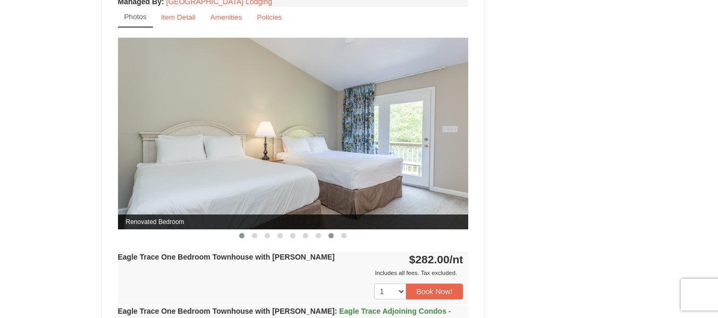
scroll to position [682, 0]
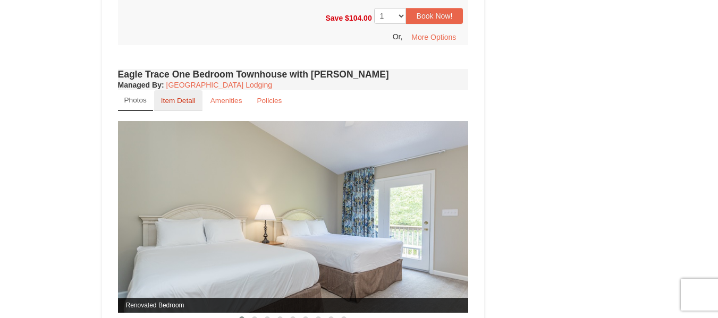
click at [167, 99] on small "Item Detail" at bounding box center [178, 101] width 35 height 8
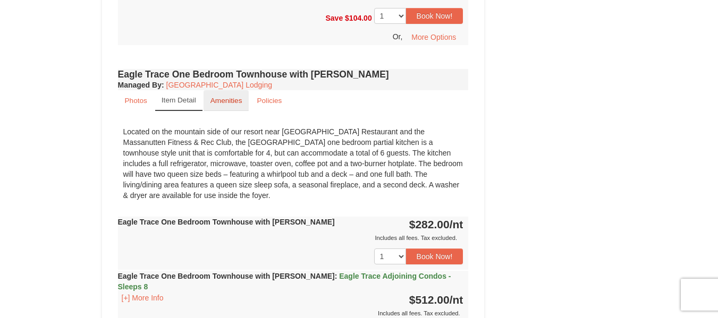
click at [224, 100] on small "Amenities" at bounding box center [226, 101] width 32 height 8
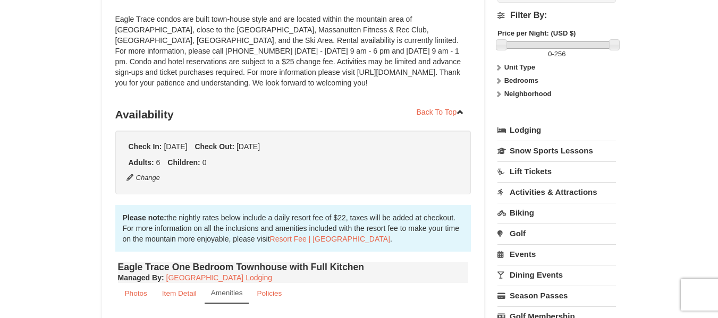
scroll to position [212, 0]
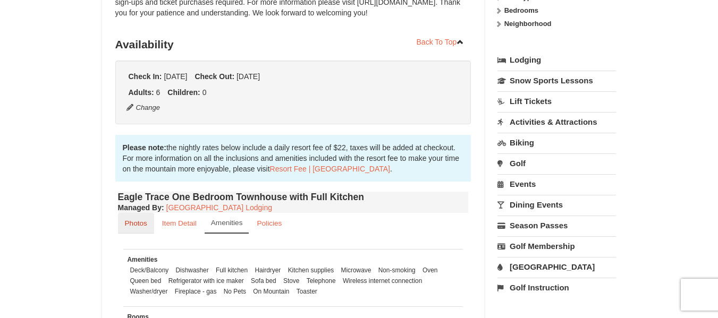
click at [143, 219] on link "Photos" at bounding box center [136, 223] width 36 height 21
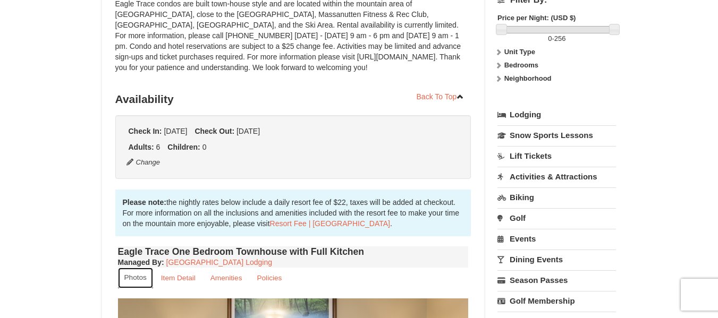
scroll to position [0, 0]
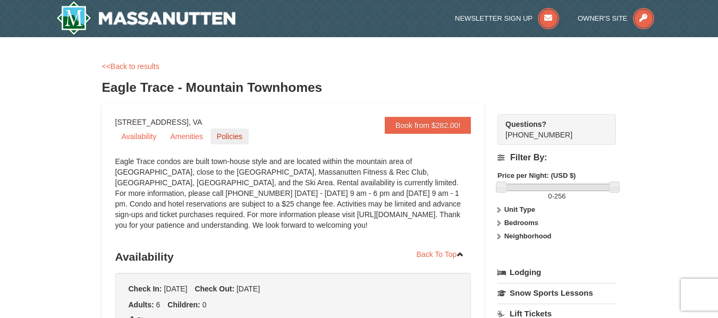
click at [226, 137] on link "Policies" at bounding box center [229, 137] width 38 height 16
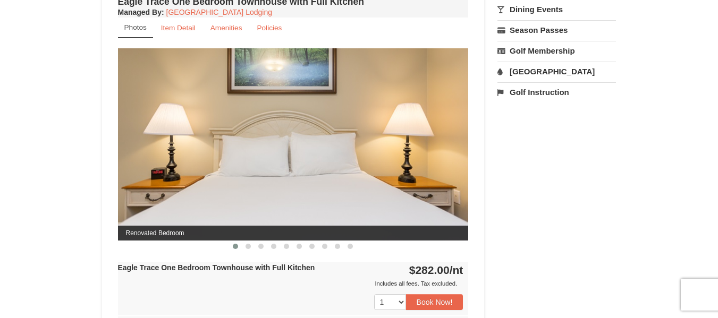
scroll to position [407, 0]
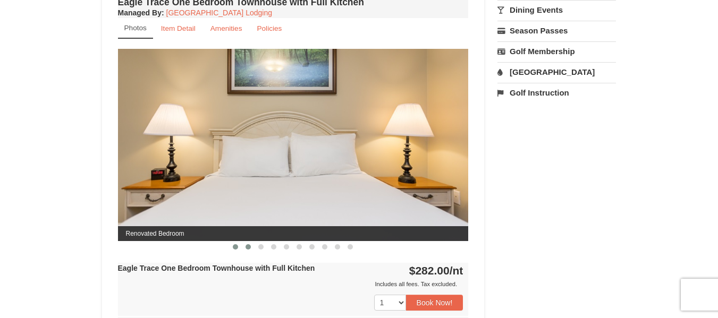
click at [246, 245] on span at bounding box center [247, 246] width 5 height 5
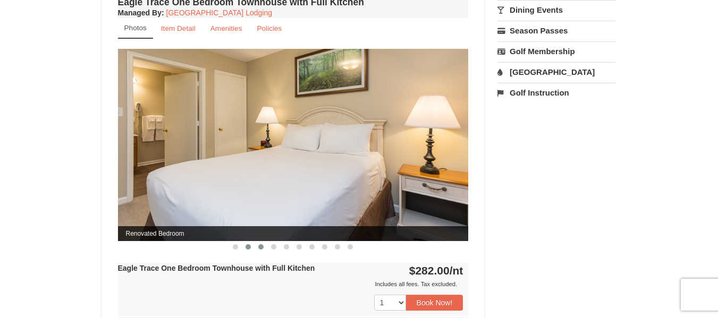
click at [263, 248] on button at bounding box center [260, 247] width 13 height 11
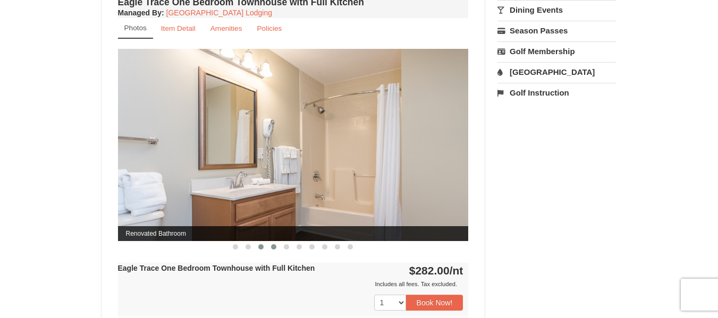
click at [274, 248] on span at bounding box center [273, 246] width 5 height 5
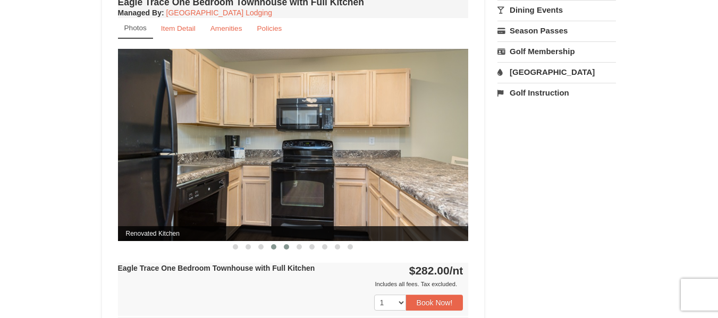
click at [283, 244] on button at bounding box center [286, 247] width 13 height 11
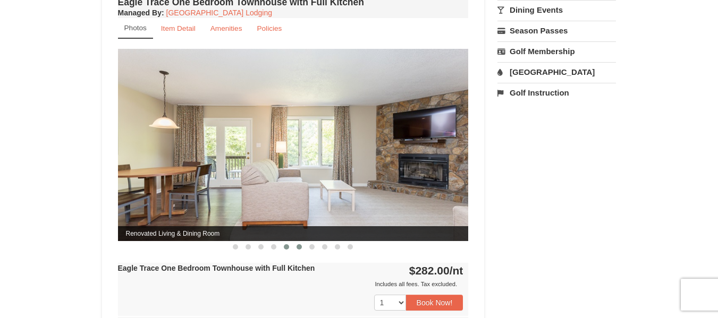
click at [296, 245] on button at bounding box center [299, 247] width 13 height 11
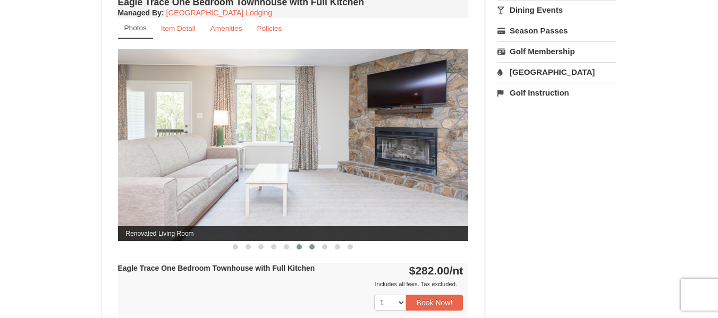
click at [313, 247] on span at bounding box center [311, 246] width 5 height 5
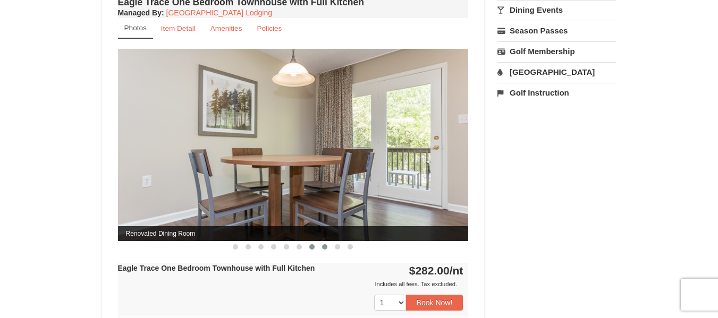
click at [323, 243] on button at bounding box center [324, 247] width 13 height 11
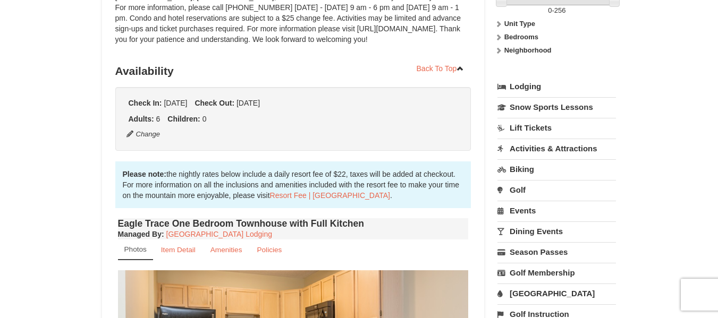
scroll to position [36, 0]
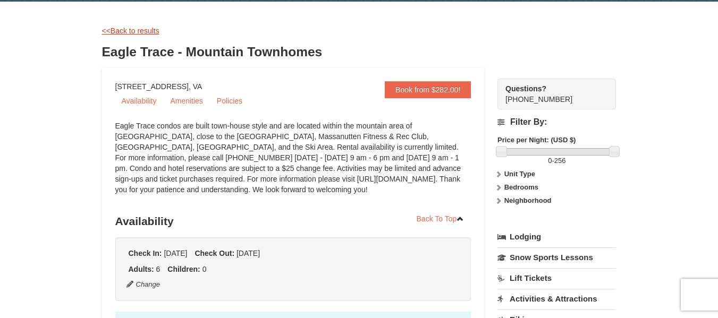
click at [131, 34] on link "<<Back to results" at bounding box center [130, 31] width 57 height 8
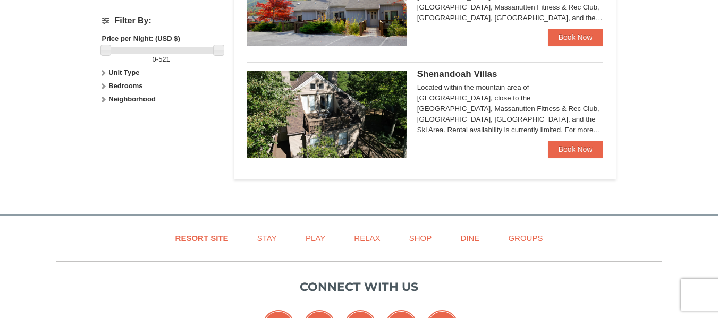
scroll to position [589, 0]
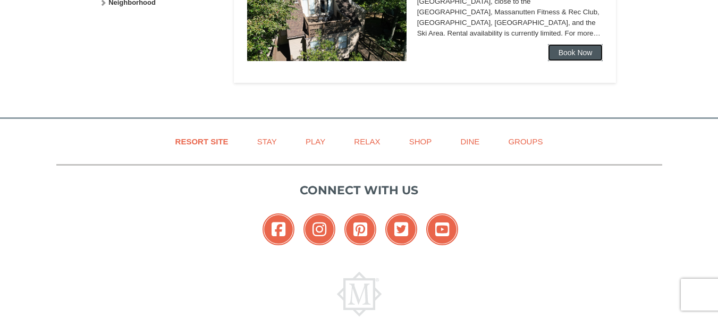
click at [556, 57] on link "Book Now" at bounding box center [575, 52] width 55 height 17
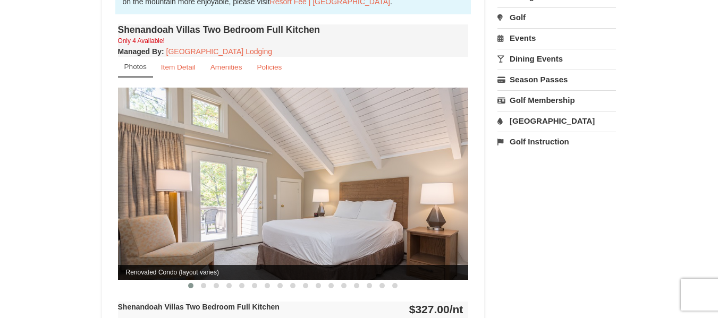
scroll to position [266, 0]
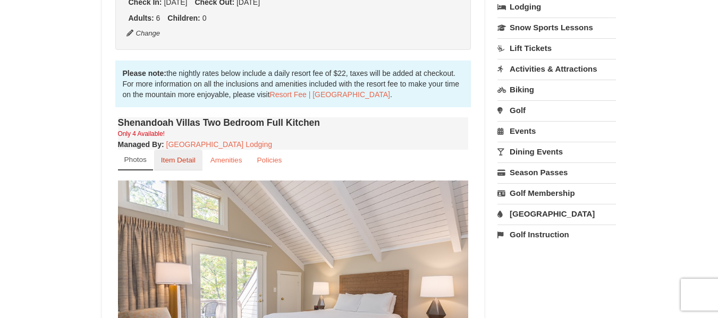
click at [182, 156] on small "Item Detail" at bounding box center [178, 160] width 35 height 8
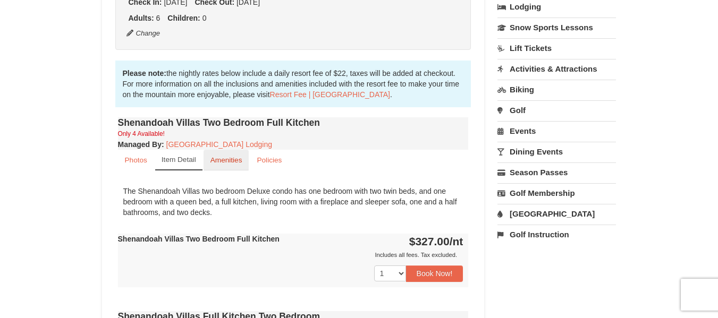
click at [238, 156] on small "Amenities" at bounding box center [226, 160] width 32 height 8
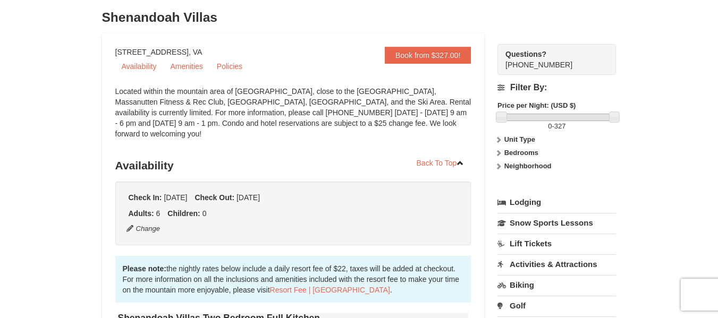
scroll to position [0, 0]
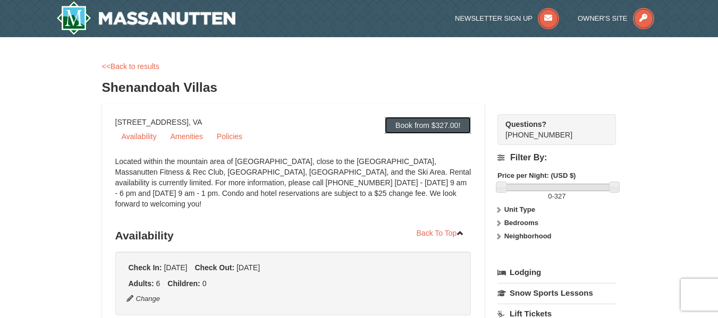
click at [403, 130] on link "Book from $327.00!" at bounding box center [428, 125] width 86 height 17
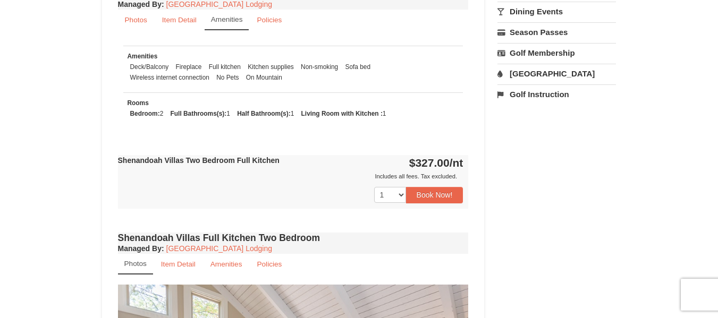
scroll to position [427, 0]
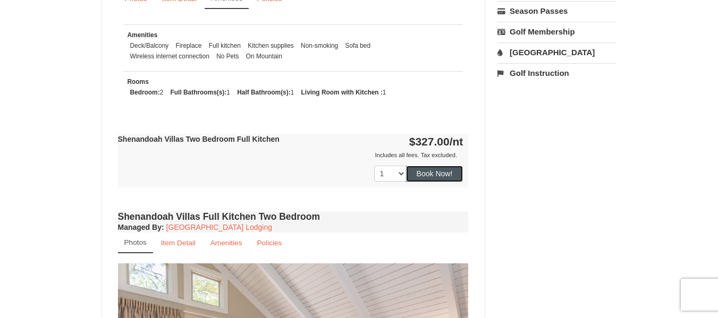
click at [444, 166] on button "Book Now!" at bounding box center [434, 174] width 57 height 16
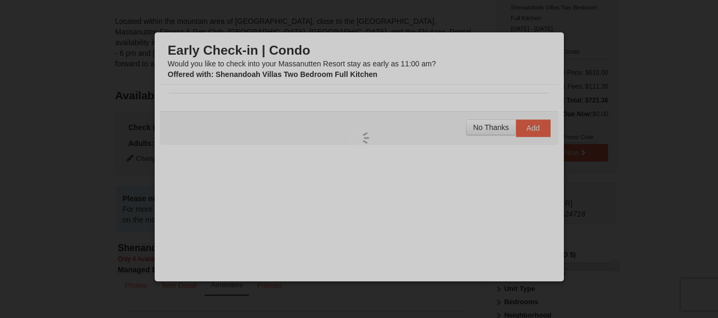
scroll to position [104, 0]
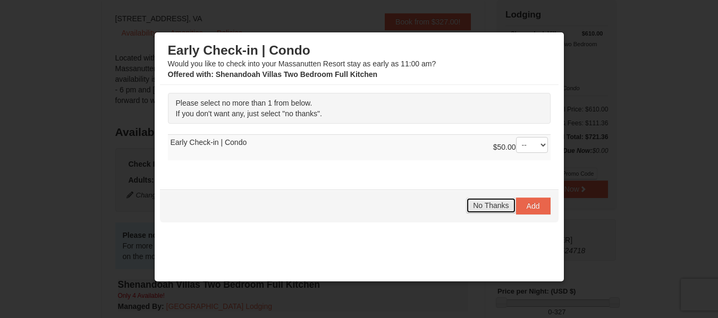
click at [493, 203] on span "No Thanks" at bounding box center [491, 205] width 36 height 8
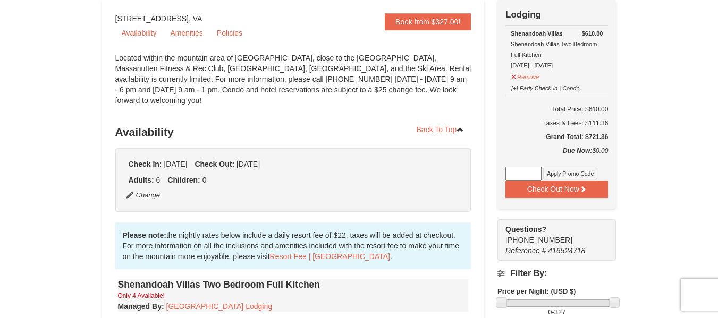
click at [521, 176] on input at bounding box center [523, 174] width 36 height 14
paste input "GoDukes25"
type input "GoDukes25"
click at [557, 173] on button "Apply Promo Code" at bounding box center [570, 174] width 54 height 12
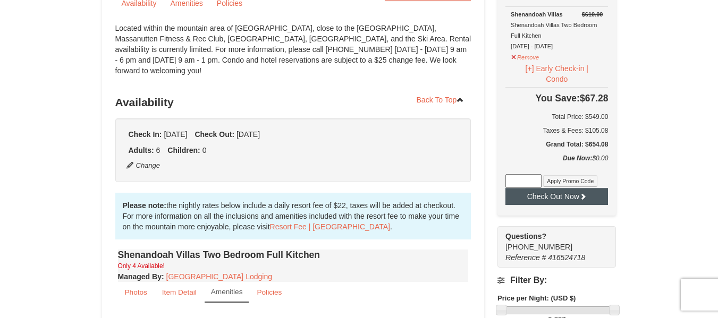
scroll to position [157, 0]
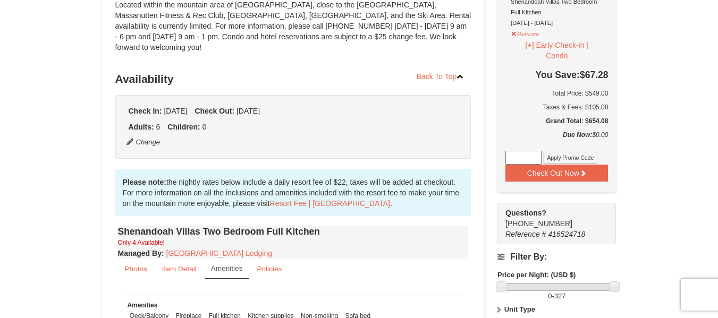
drag, startPoint x: 608, startPoint y: 124, endPoint x: 583, endPoint y: 127, distance: 25.7
click at [583, 127] on div "Check Out Now JMU Sports Lodging Special $610.00 Shenandoah Villas Shenandoah V…" at bounding box center [556, 69] width 118 height 245
copy table "You Save: $67.28 Total Price: $549.00 Taxes & Fees: $105.08 Grand Total: $"
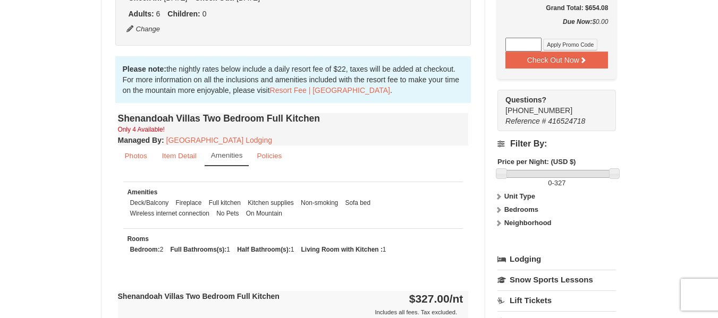
scroll to position [369, 0]
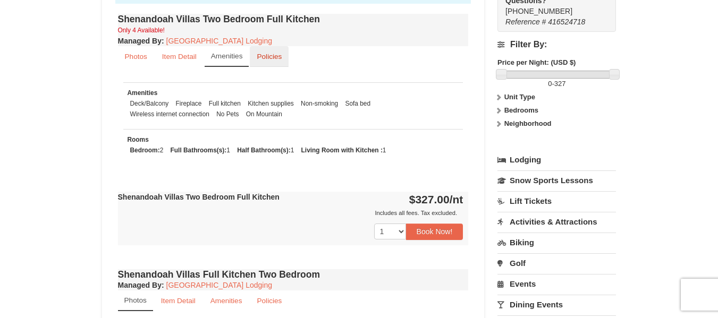
click at [273, 46] on link "Policies" at bounding box center [269, 56] width 39 height 21
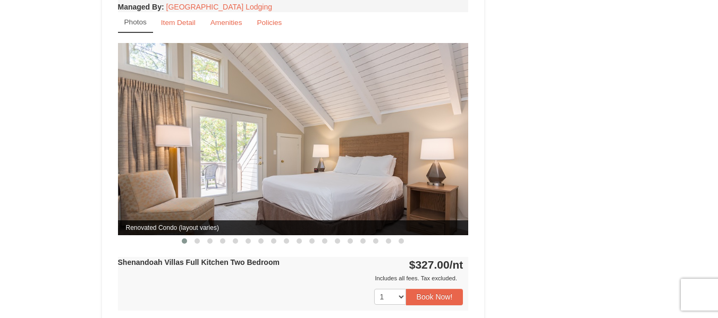
scroll to position [1060, 0]
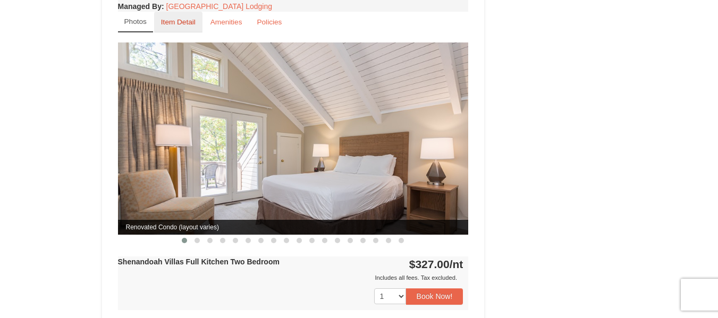
click at [181, 18] on small "Item Detail" at bounding box center [178, 22] width 35 height 8
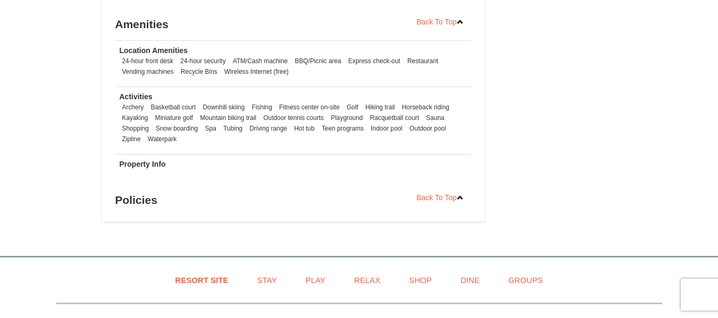
scroll to position [1591, 0]
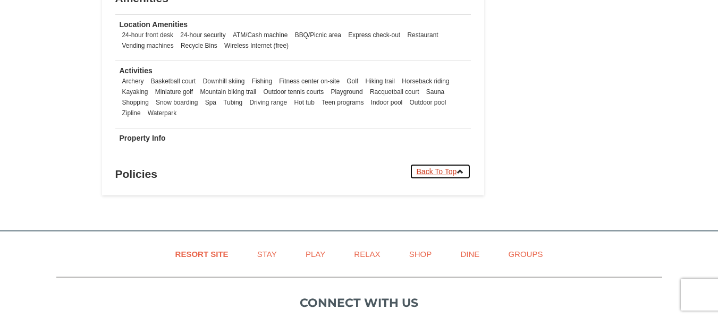
click at [428, 164] on link "Back To Top" at bounding box center [441, 172] width 62 height 16
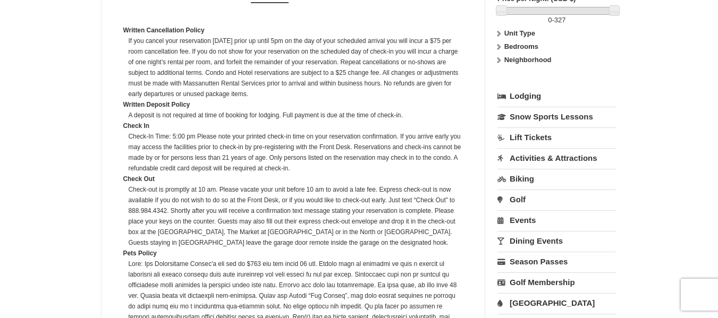
scroll to position [167, 0]
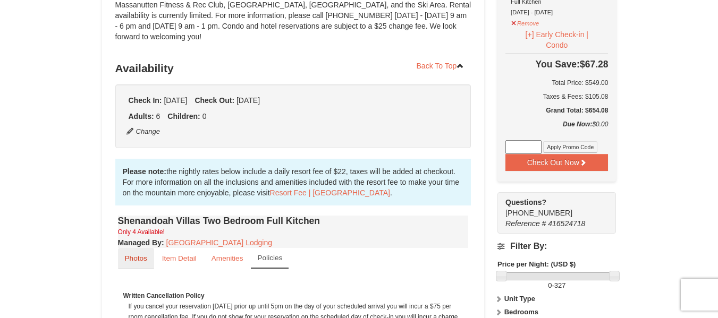
click at [133, 254] on small "Photos" at bounding box center [136, 258] width 22 height 8
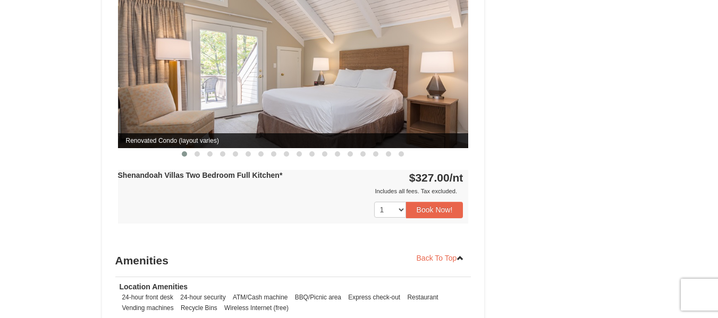
scroll to position [1017, 0]
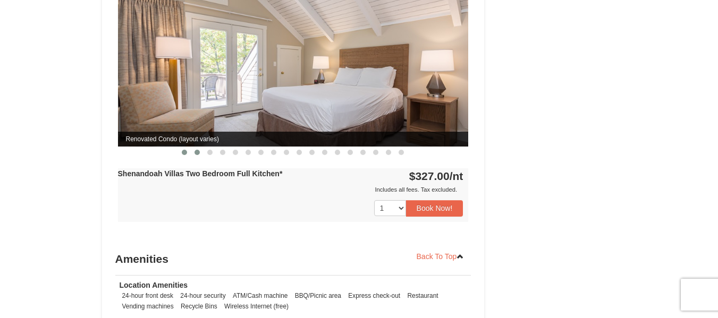
click at [195, 150] on span at bounding box center [196, 152] width 5 height 5
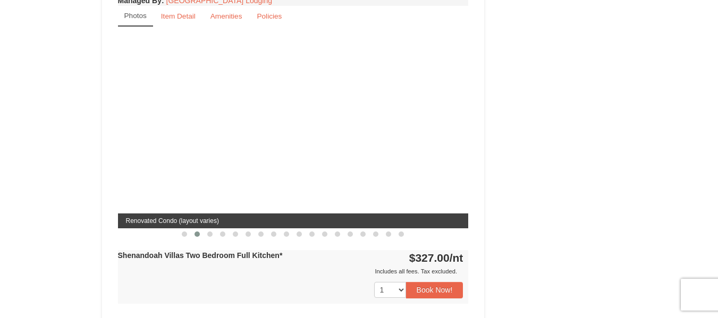
scroll to position [911, 0]
